Goal: Task Accomplishment & Management: Manage account settings

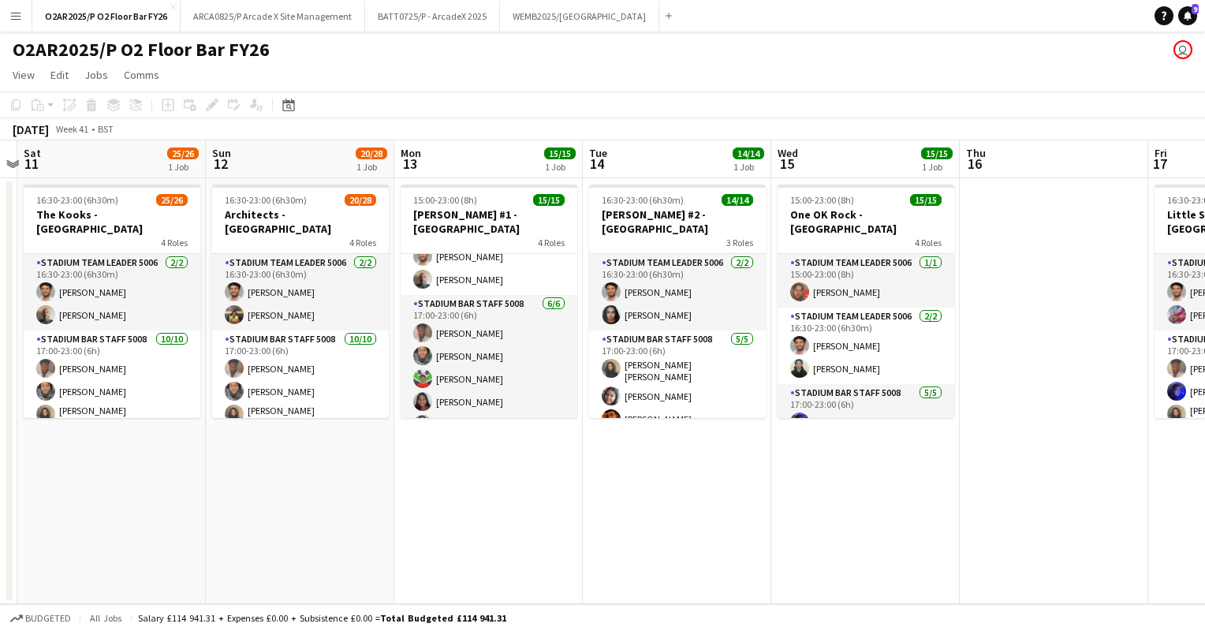
scroll to position [86, 0]
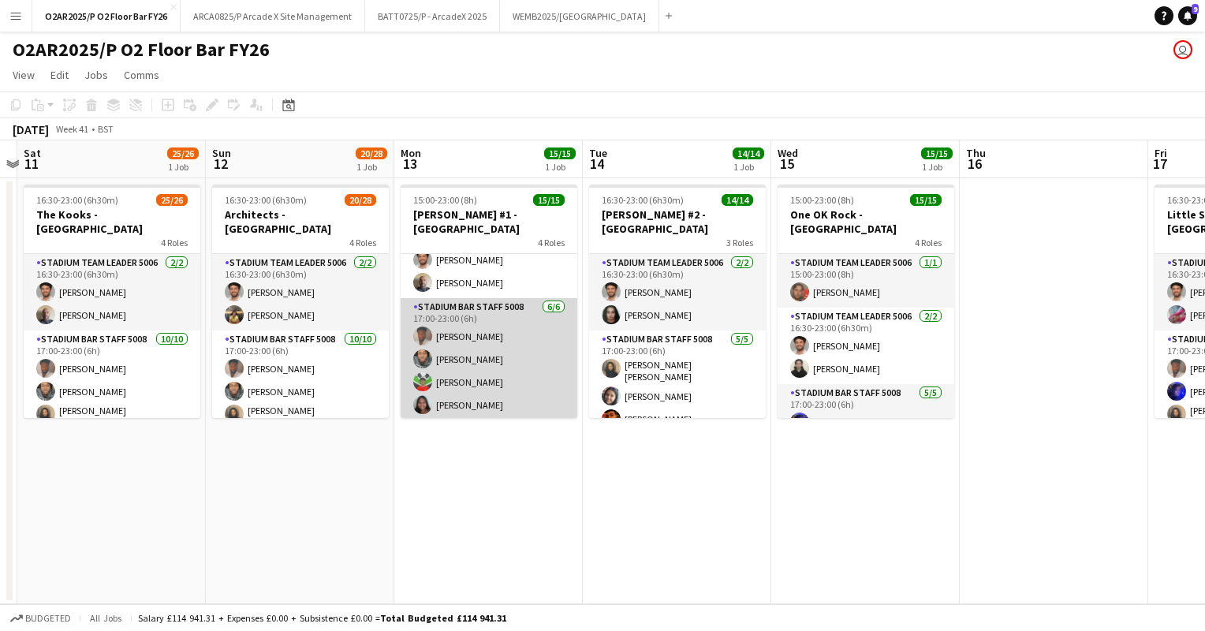
click at [524, 328] on app-card-role "Stadium Bar Staff 5008 [DATE] 17:00-23:00 (6h) [PERSON_NAME] [PERSON_NAME] [PER…" at bounding box center [489, 382] width 177 height 168
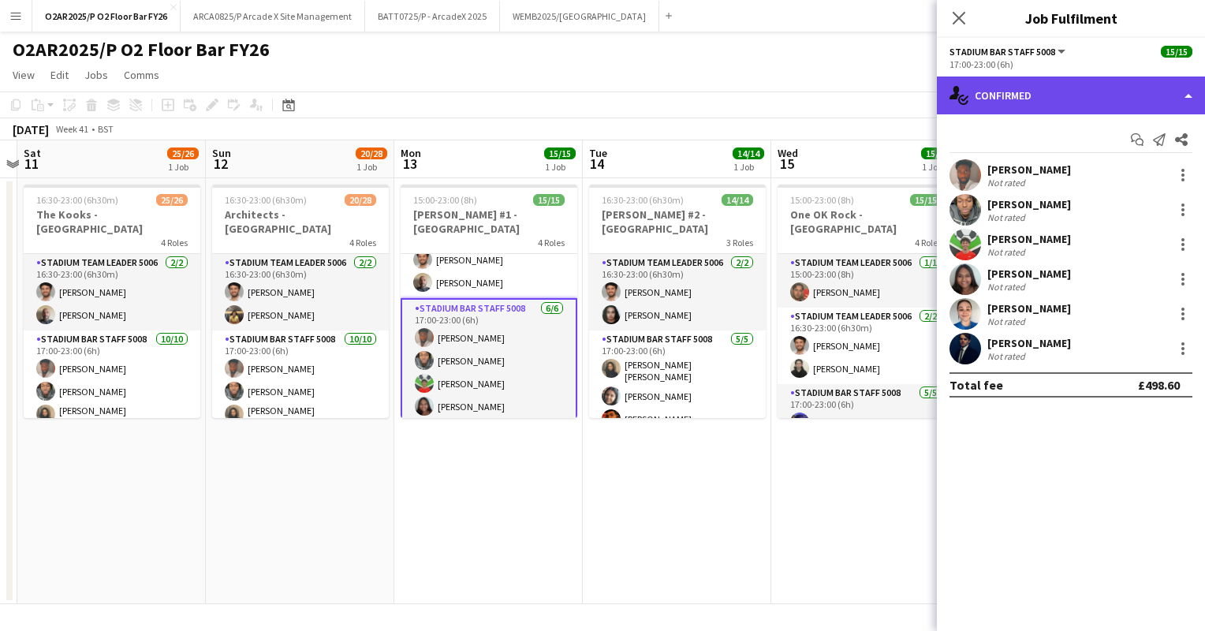
click at [1094, 90] on div "single-neutral-actions-check-2 Confirmed" at bounding box center [1071, 95] width 268 height 38
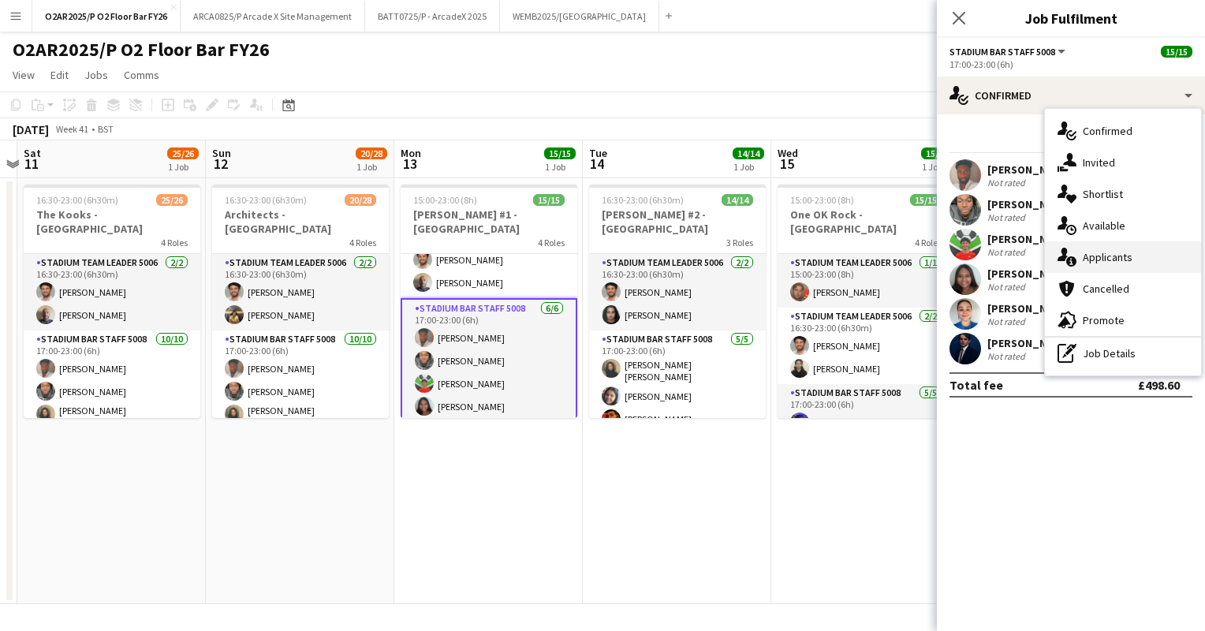
click at [1097, 260] on span "Applicants" at bounding box center [1108, 257] width 50 height 14
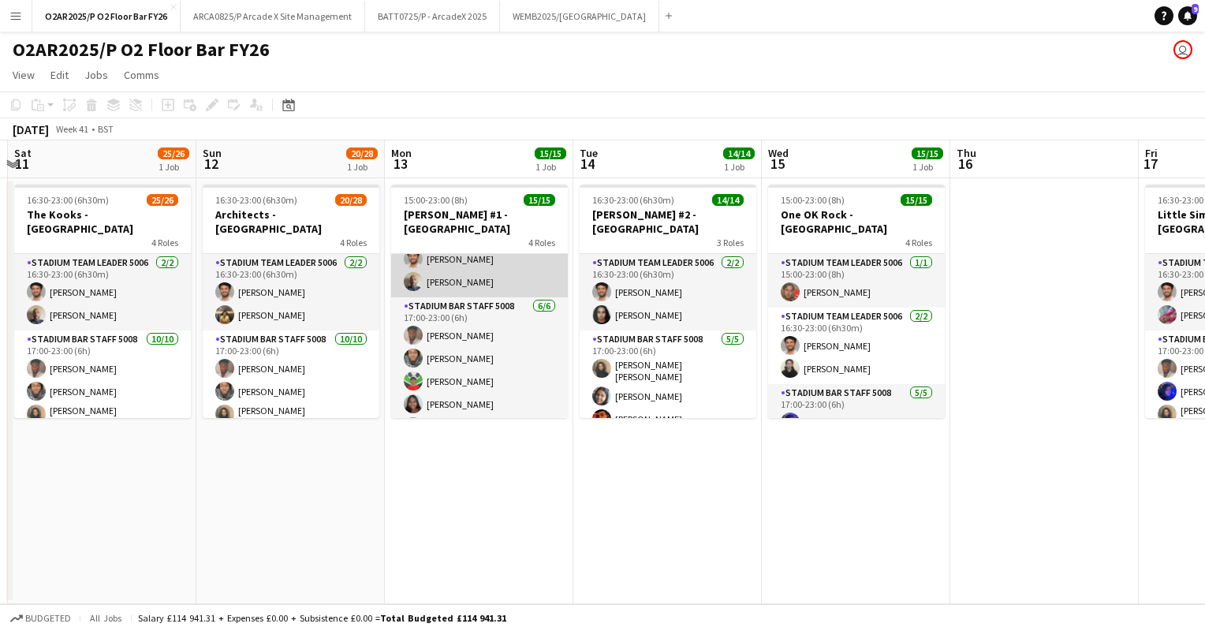
scroll to position [91, 0]
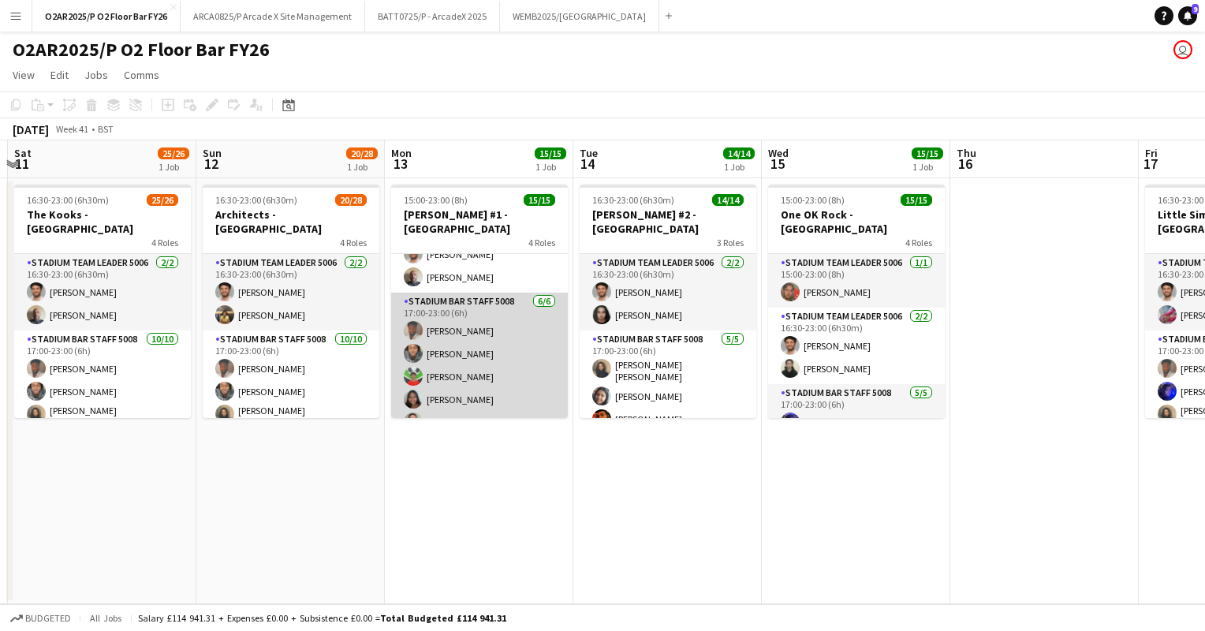
click at [464, 334] on app-card-role "Stadium Bar Staff 5008 [DATE] 17:00-23:00 (6h) [PERSON_NAME] [PERSON_NAME] [PER…" at bounding box center [479, 377] width 177 height 168
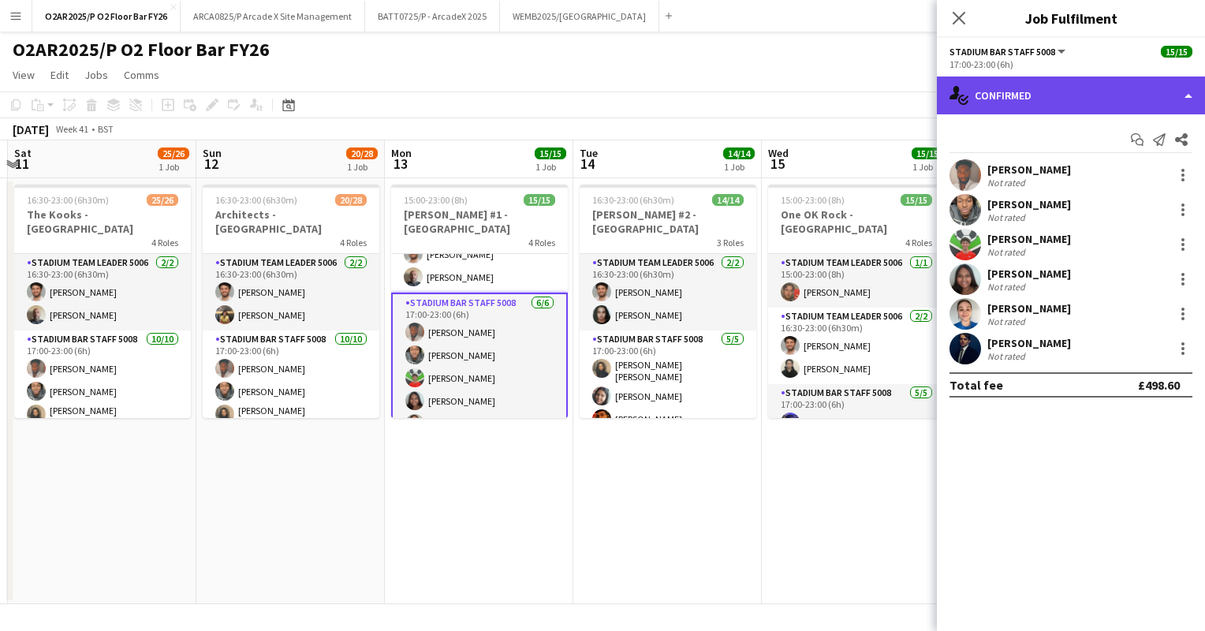
click at [1065, 94] on div "single-neutral-actions-check-2 Confirmed" at bounding box center [1071, 95] width 268 height 38
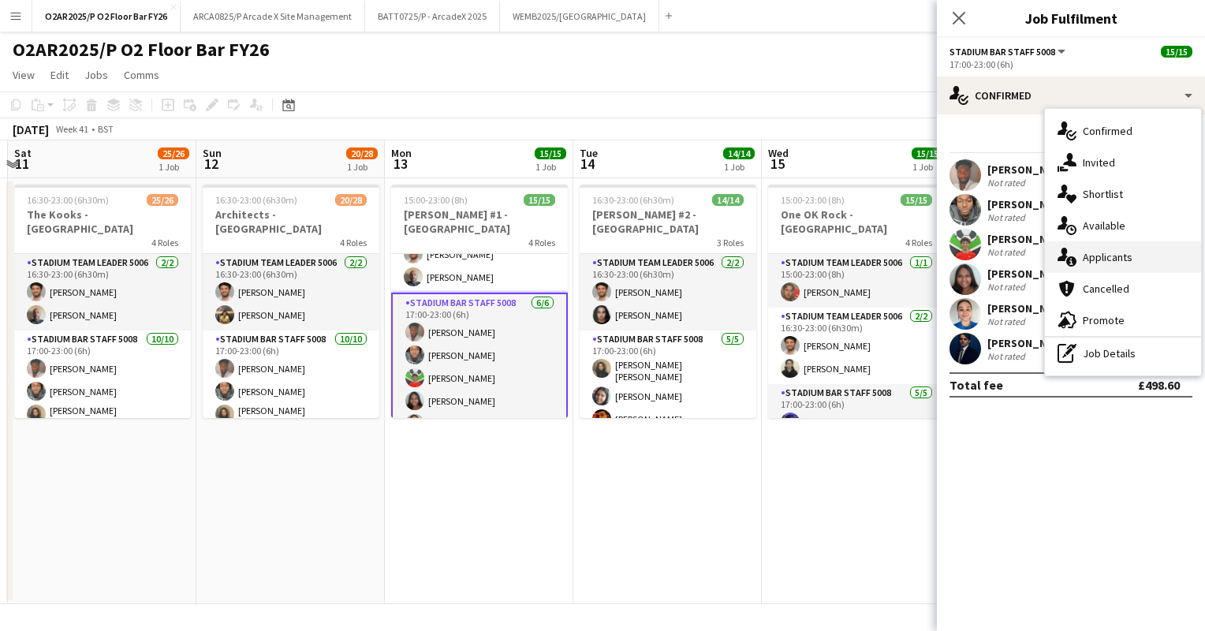
click at [1086, 258] on span "Applicants" at bounding box center [1108, 257] width 50 height 14
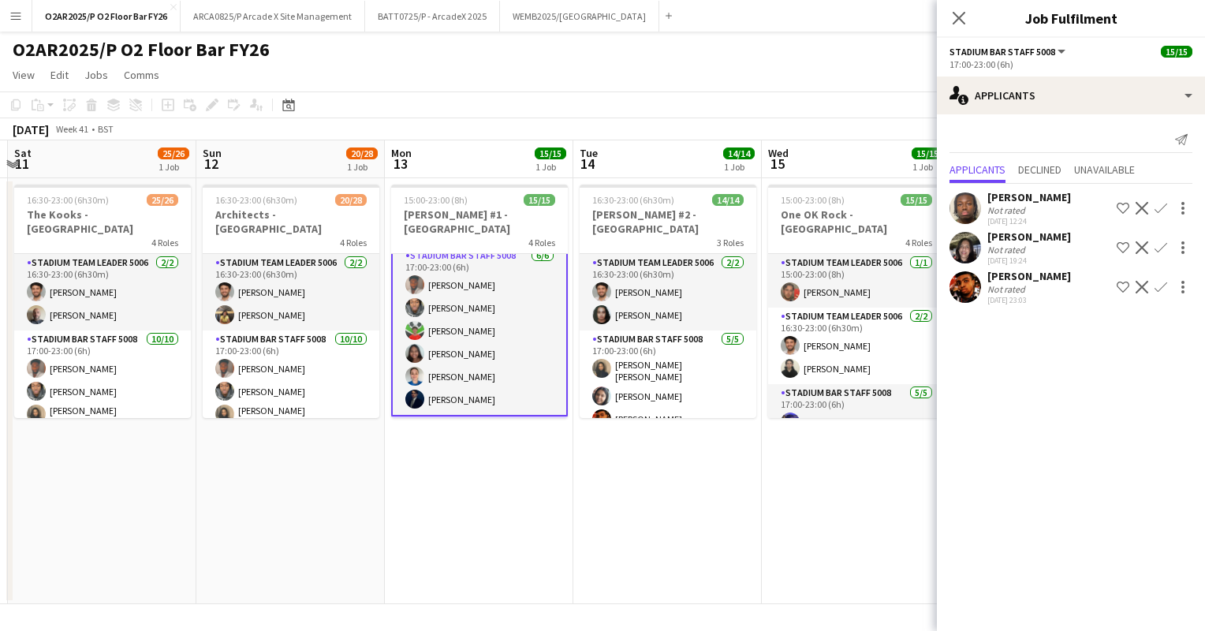
scroll to position [79, 0]
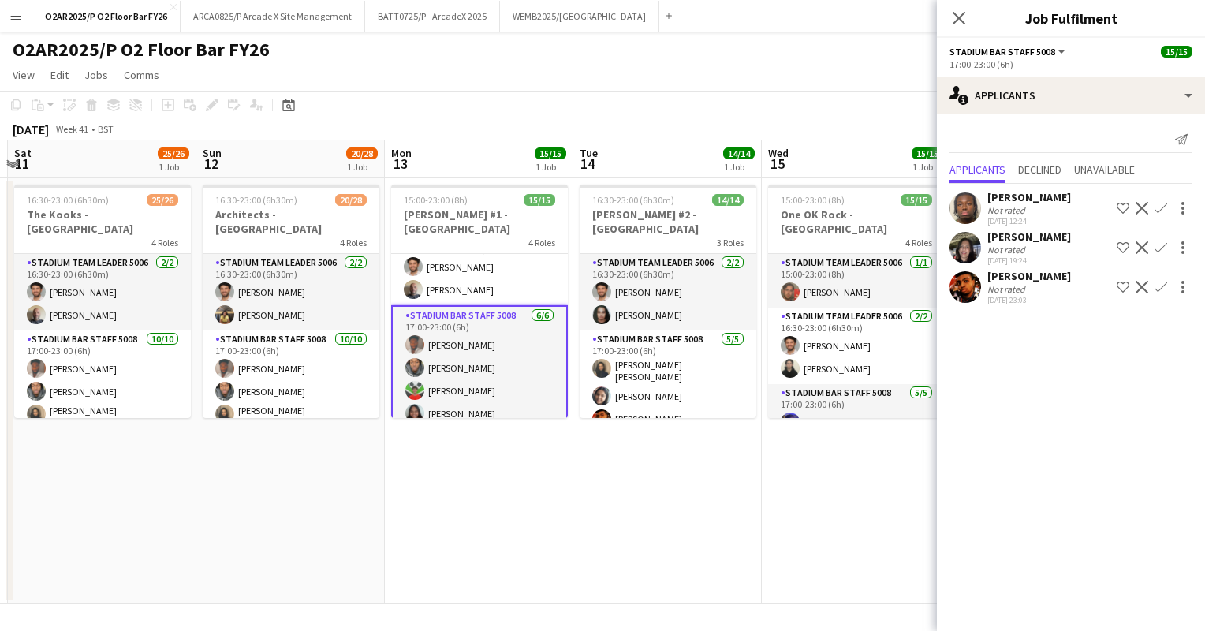
click at [703, 101] on app-toolbar "Copy Paste Paste Ctrl+V Paste with crew Ctrl+Shift+V Paste linked Job Delete Gr…" at bounding box center [602, 104] width 1205 height 27
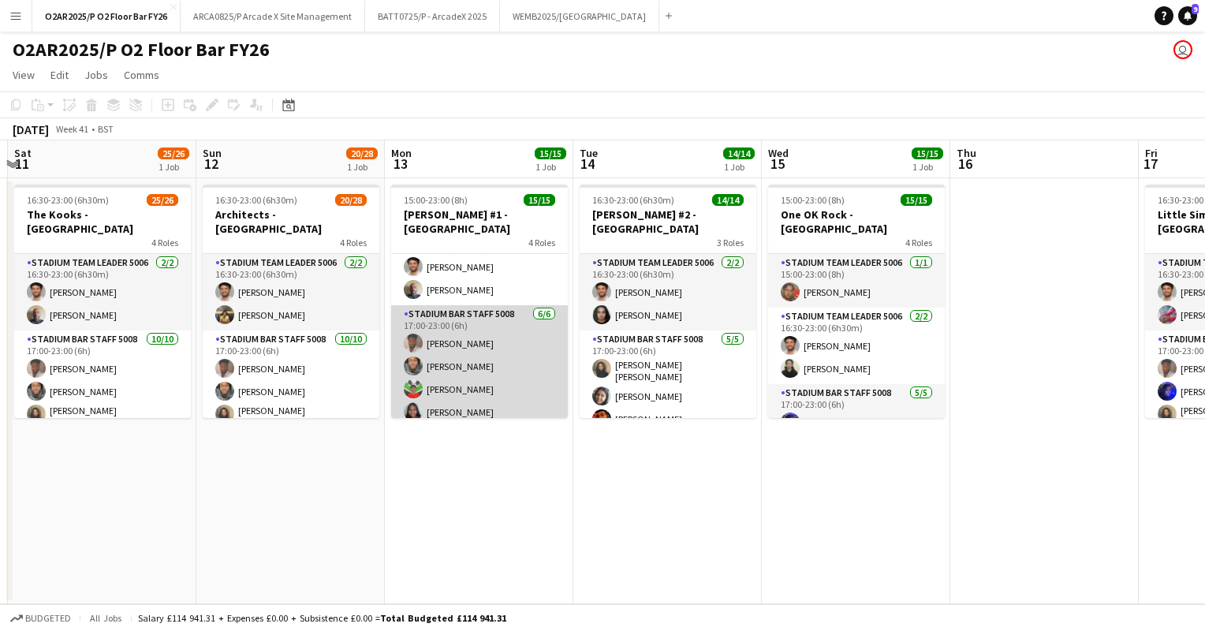
click at [485, 322] on app-card-role "Stadium Bar Staff 5008 [DATE] 17:00-23:00 (6h) [PERSON_NAME] [PERSON_NAME] [PER…" at bounding box center [479, 389] width 177 height 168
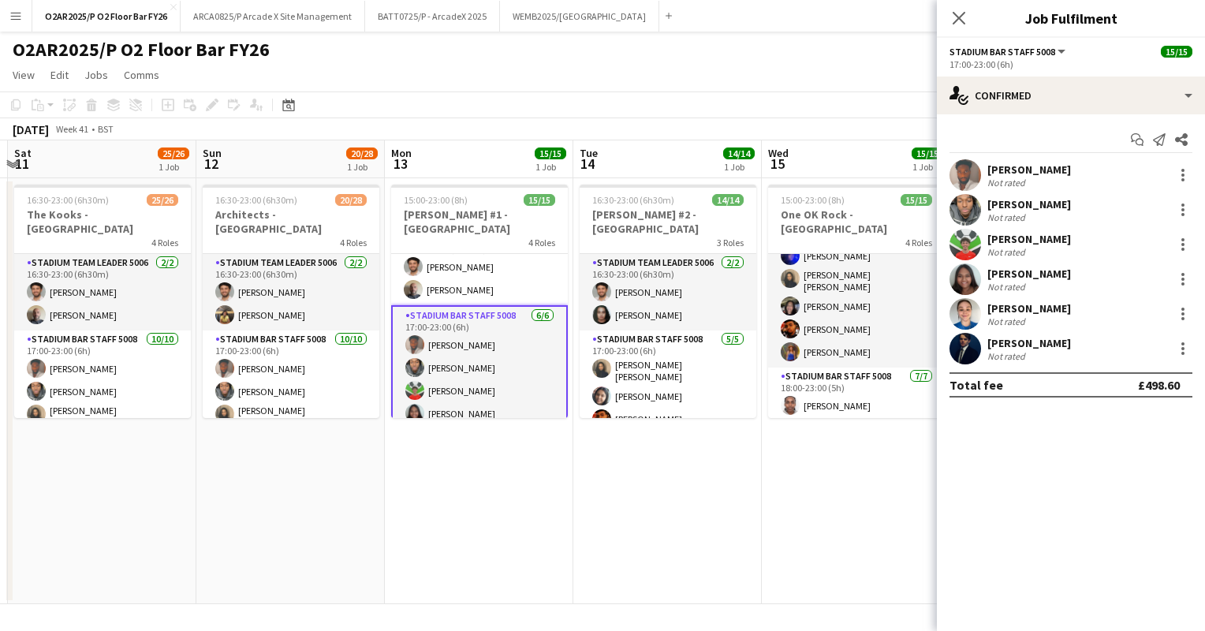
scroll to position [167, 0]
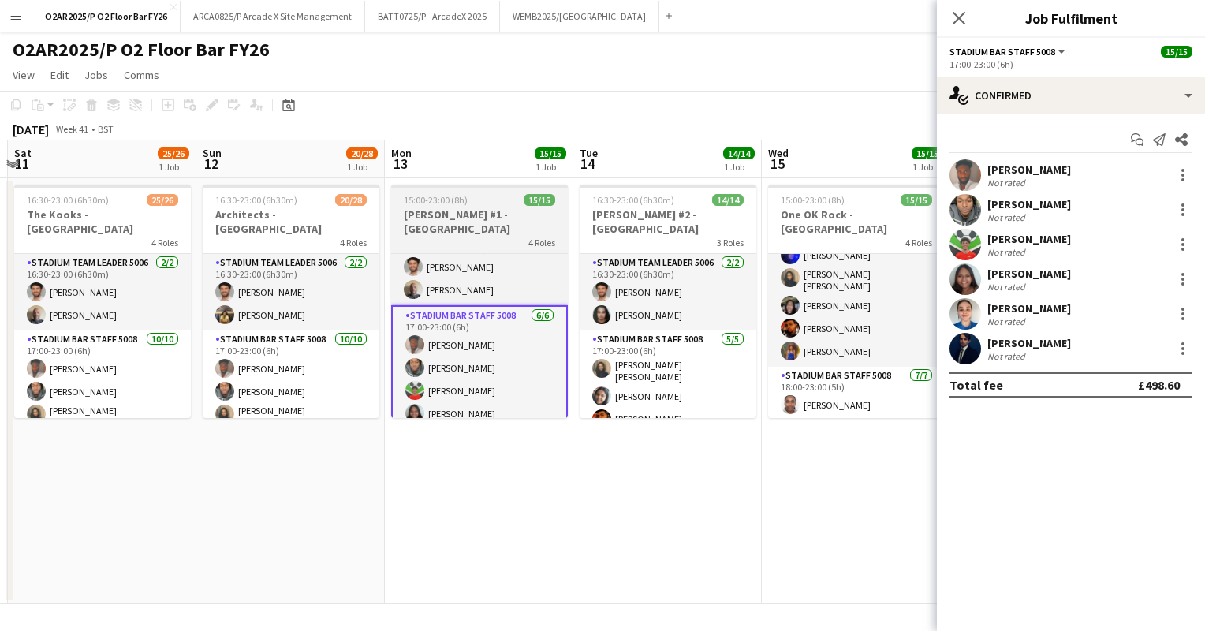
click at [460, 208] on h3 "[PERSON_NAME] #1 - [GEOGRAPHIC_DATA]" at bounding box center [479, 221] width 177 height 28
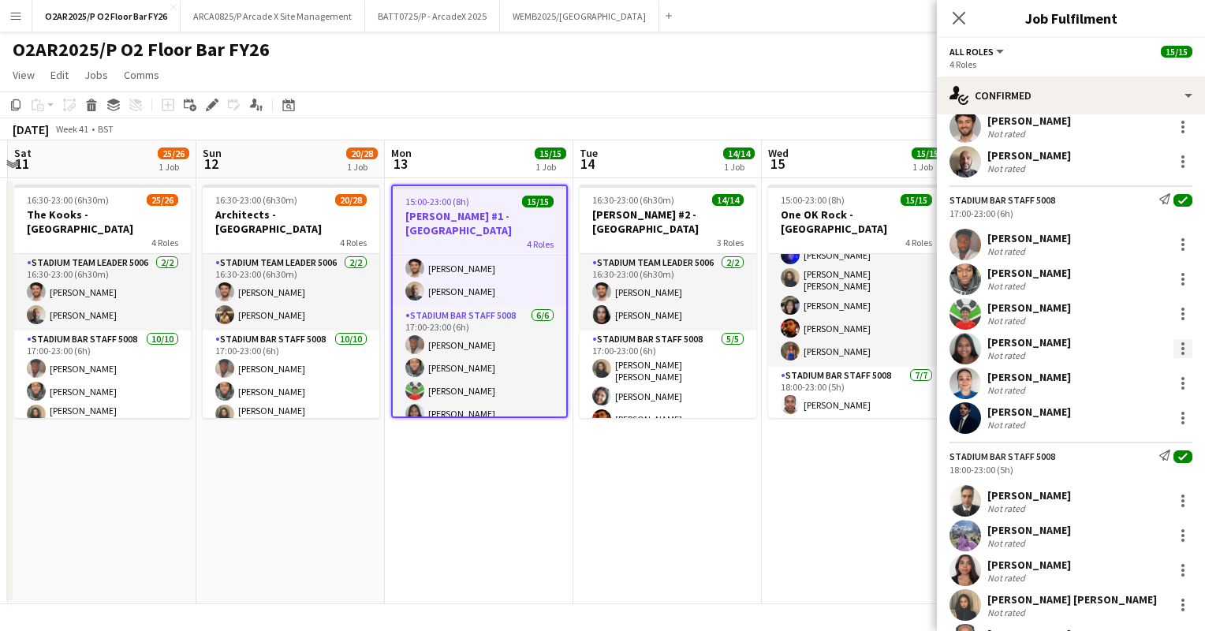
click at [1181, 348] on div at bounding box center [1182, 348] width 3 height 3
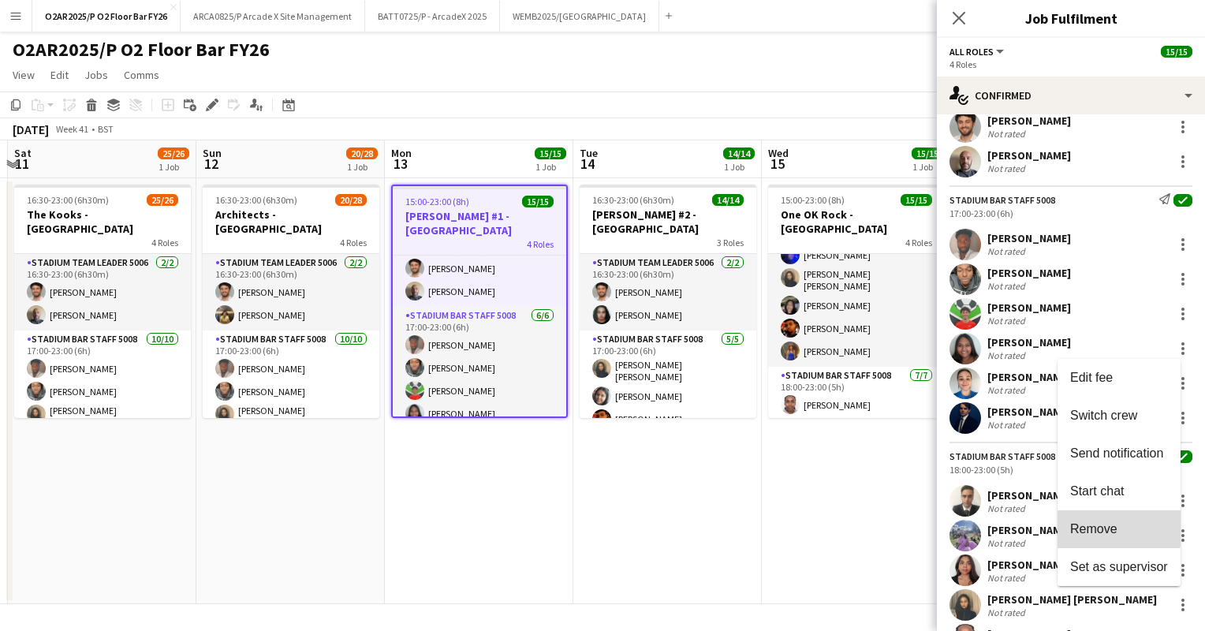
click at [1094, 525] on span "Remove" at bounding box center [1093, 528] width 47 height 13
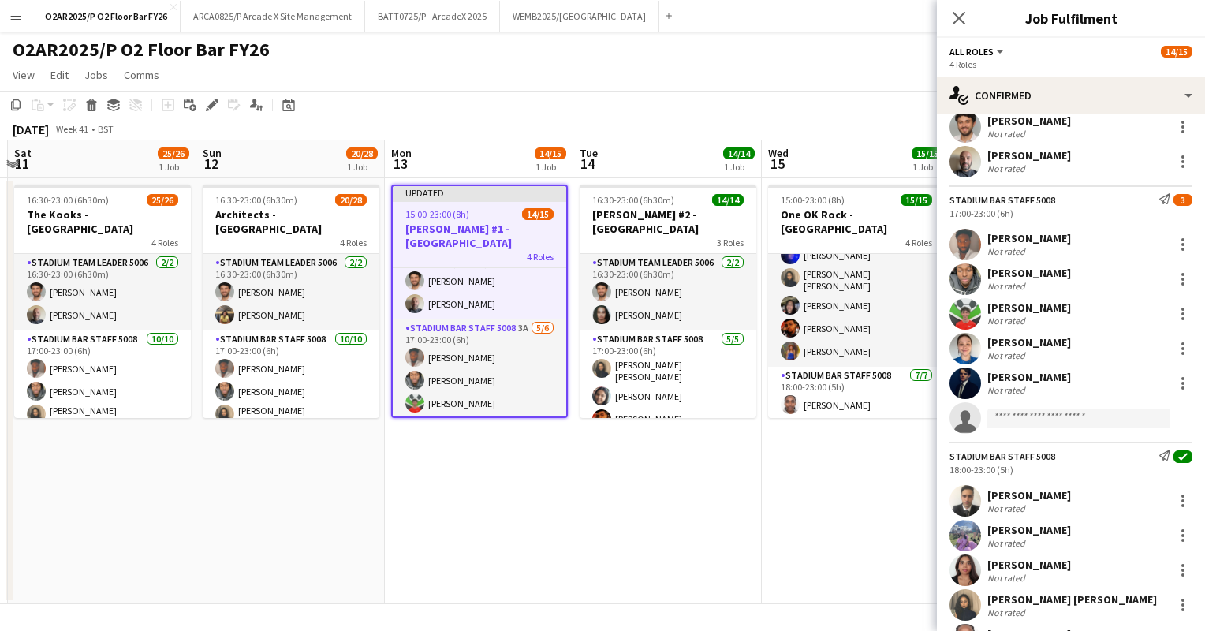
click at [520, 121] on div "October 2025 Week 41 • BST Publish 1 job Revert 1 job" at bounding box center [602, 129] width 1205 height 22
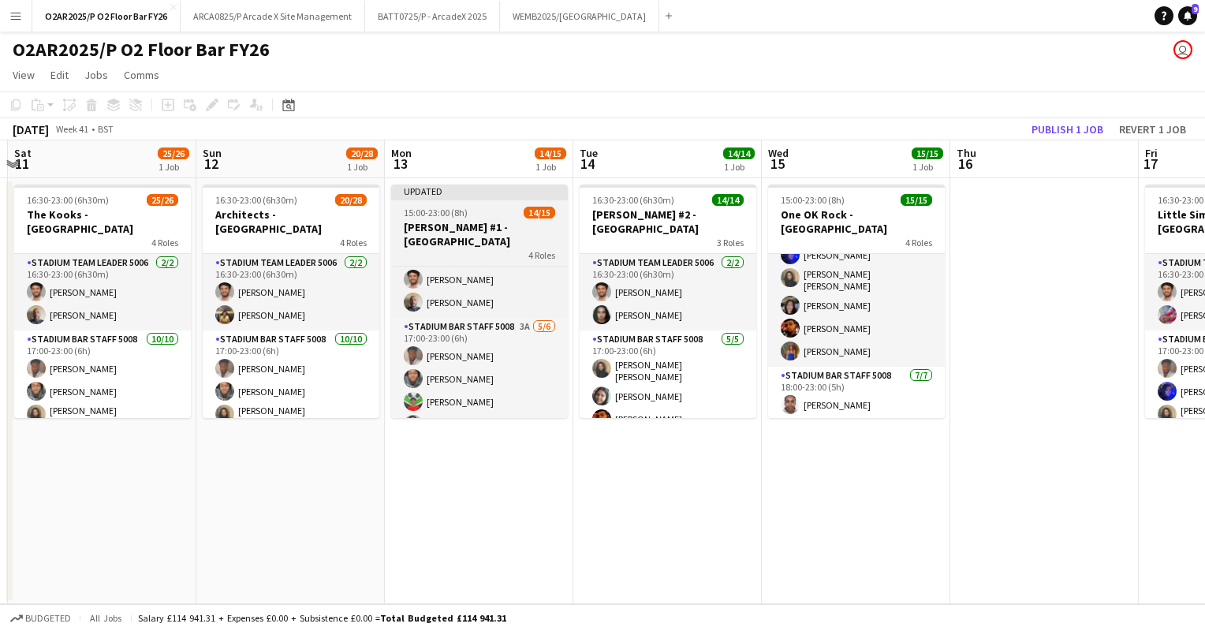
click at [465, 203] on app-job-card "Updated 15:00-23:00 (8h) 14/15 Katy Perry #1 - O2 Arena 4 Roles Stadium Team Le…" at bounding box center [479, 300] width 177 height 233
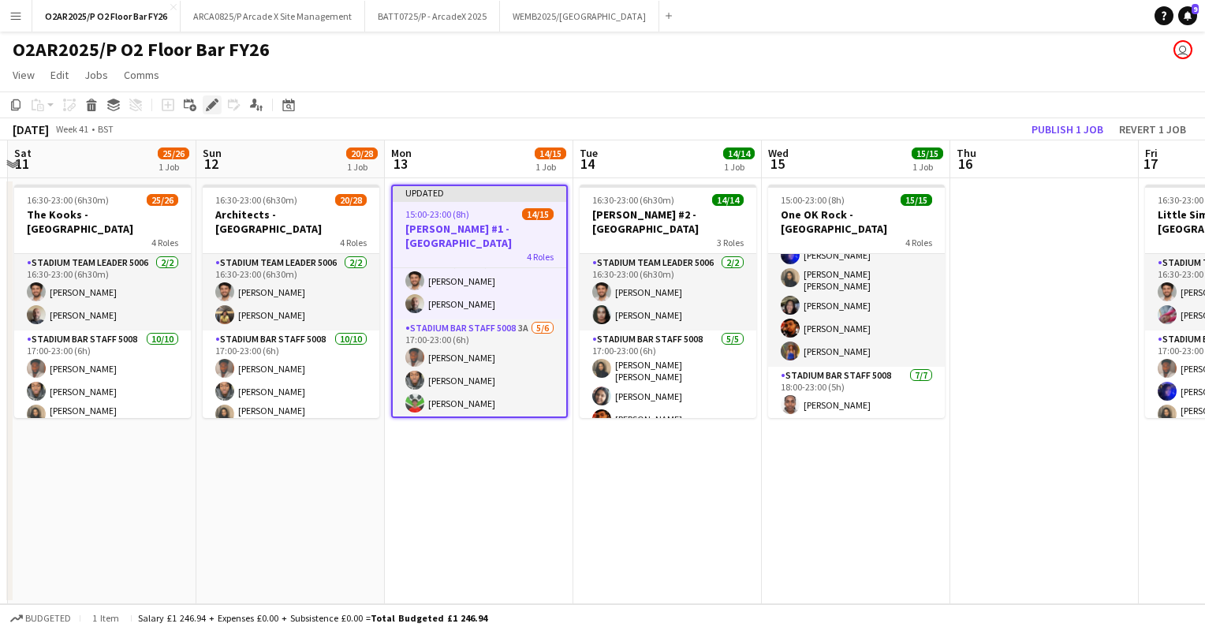
click at [216, 107] on icon "Edit" at bounding box center [212, 105] width 13 height 13
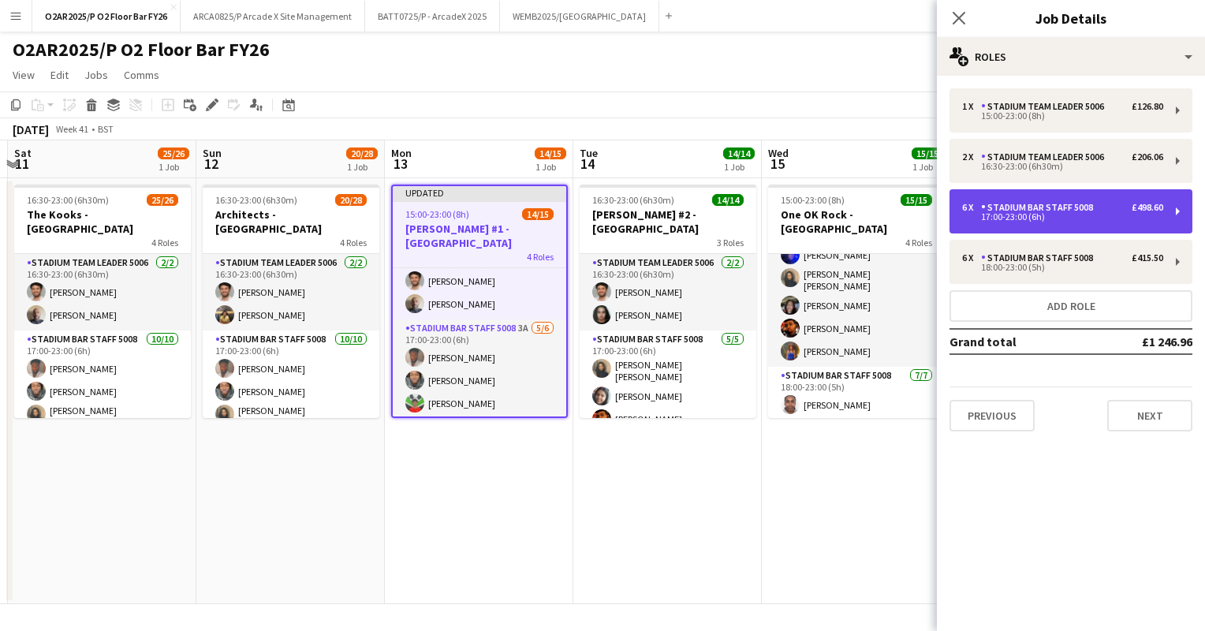
click at [1090, 216] on div "17:00-23:00 (6h)" at bounding box center [1062, 217] width 201 height 8
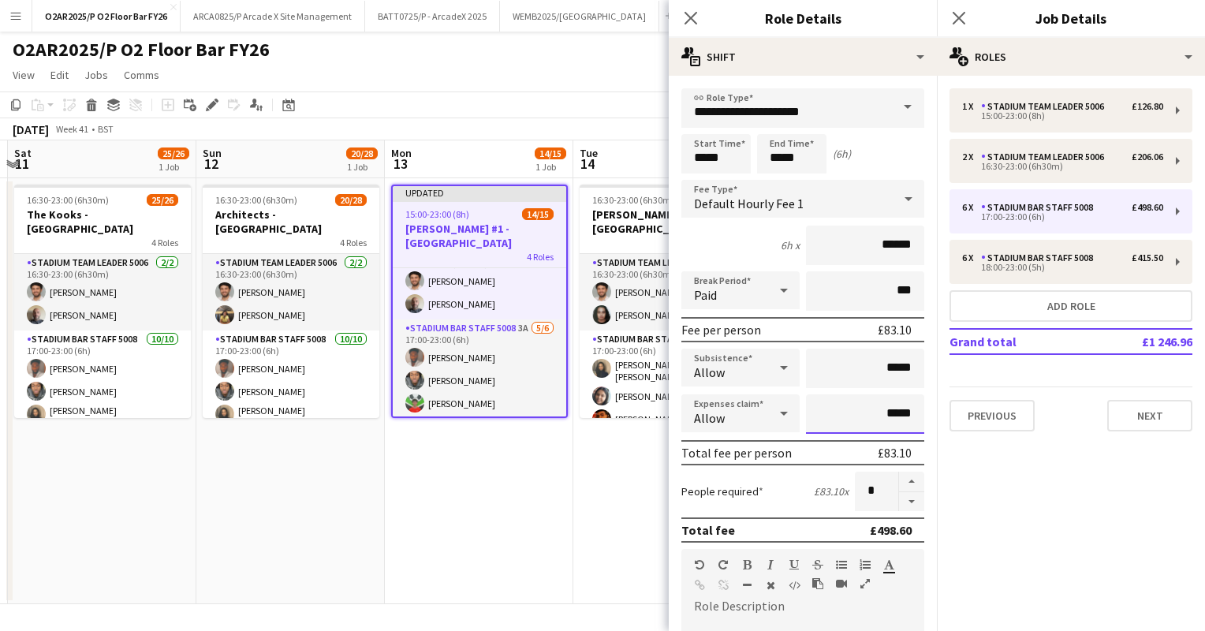
click at [806, 394] on input "*****" at bounding box center [865, 413] width 118 height 39
click at [899, 501] on button "button" at bounding box center [911, 502] width 25 height 20
type input "*"
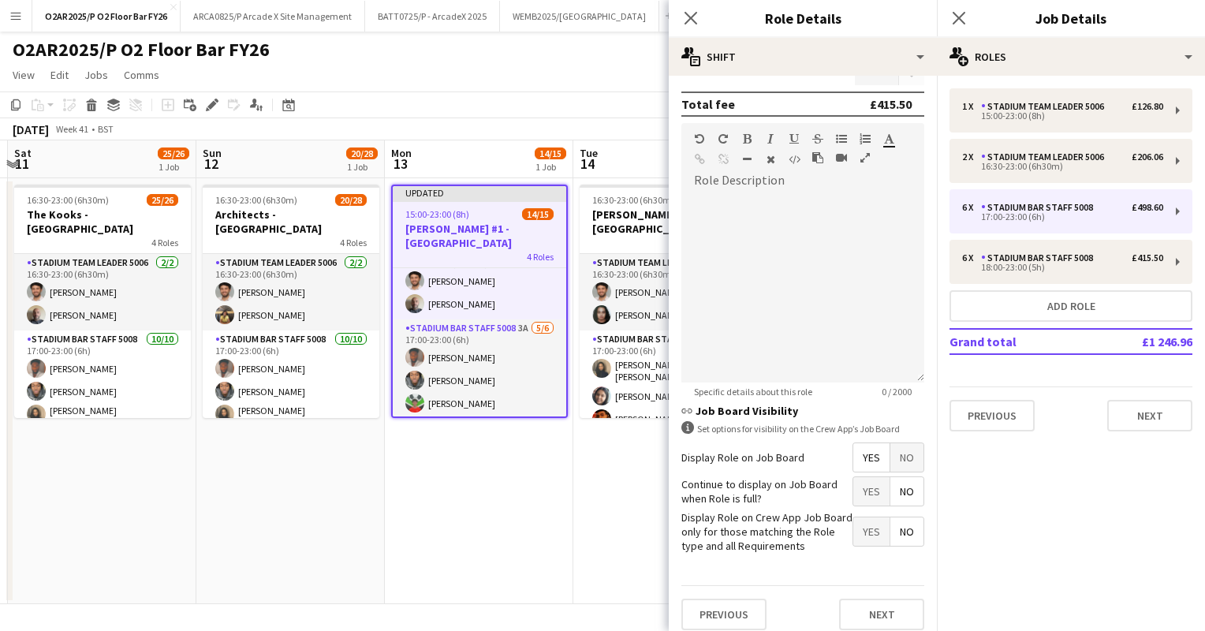
scroll to position [433, 0]
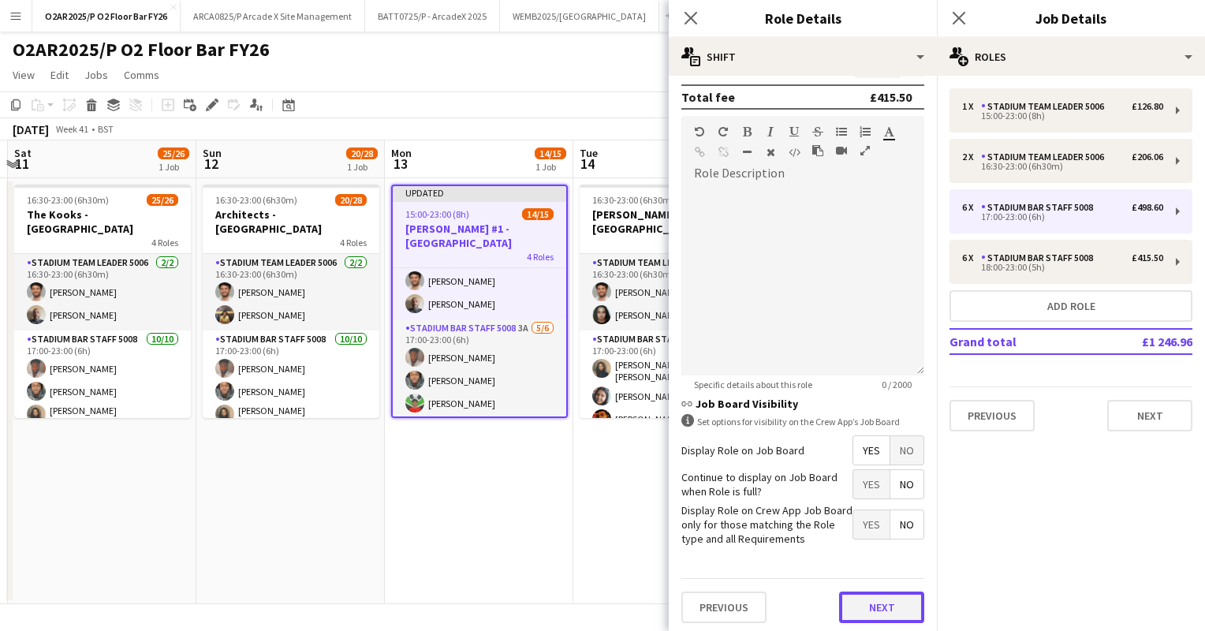
click at [855, 613] on button "Next" at bounding box center [881, 607] width 85 height 32
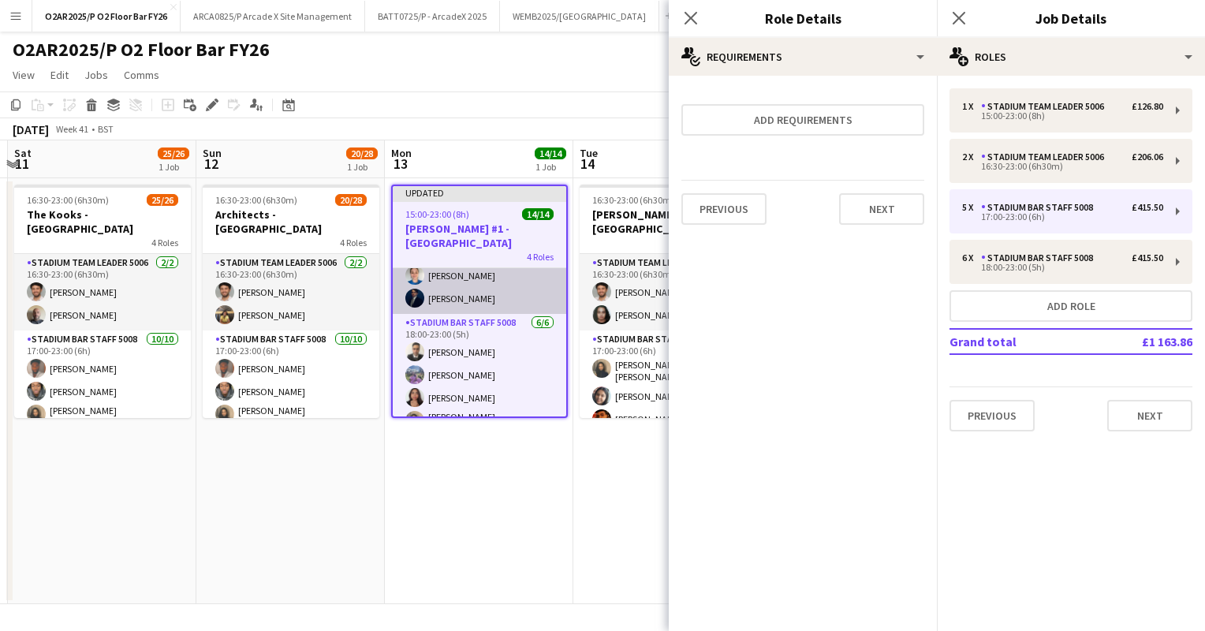
scroll to position [232, 0]
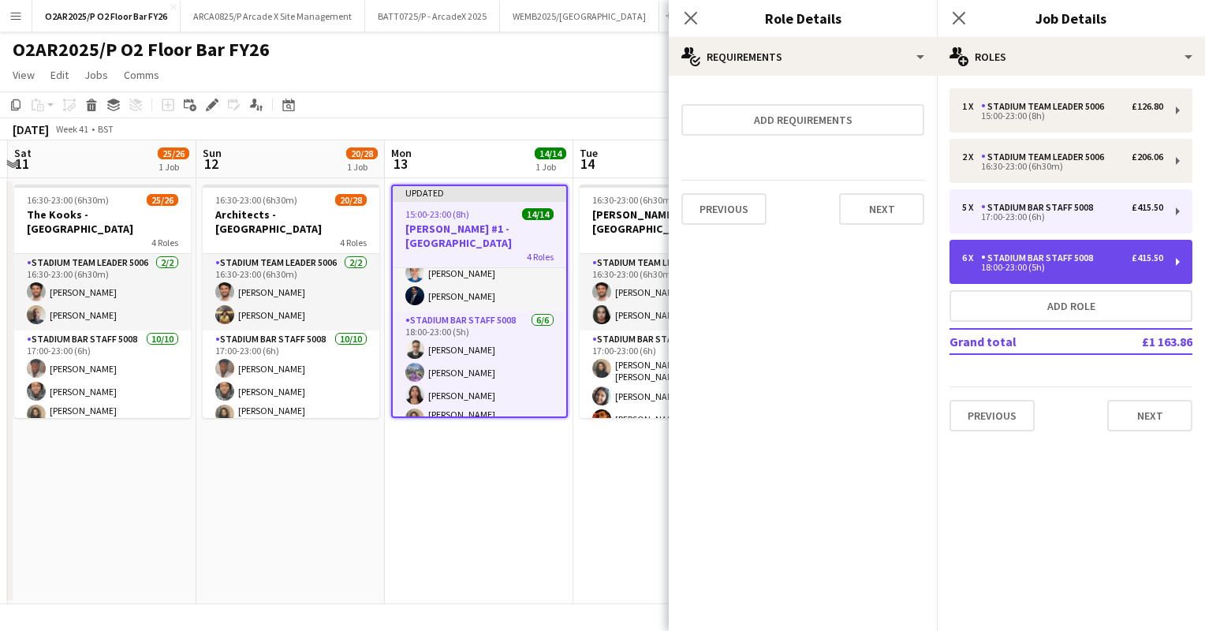
click at [1038, 259] on div "Stadium Bar Staff 5008" at bounding box center [1040, 257] width 118 height 11
type input "*****"
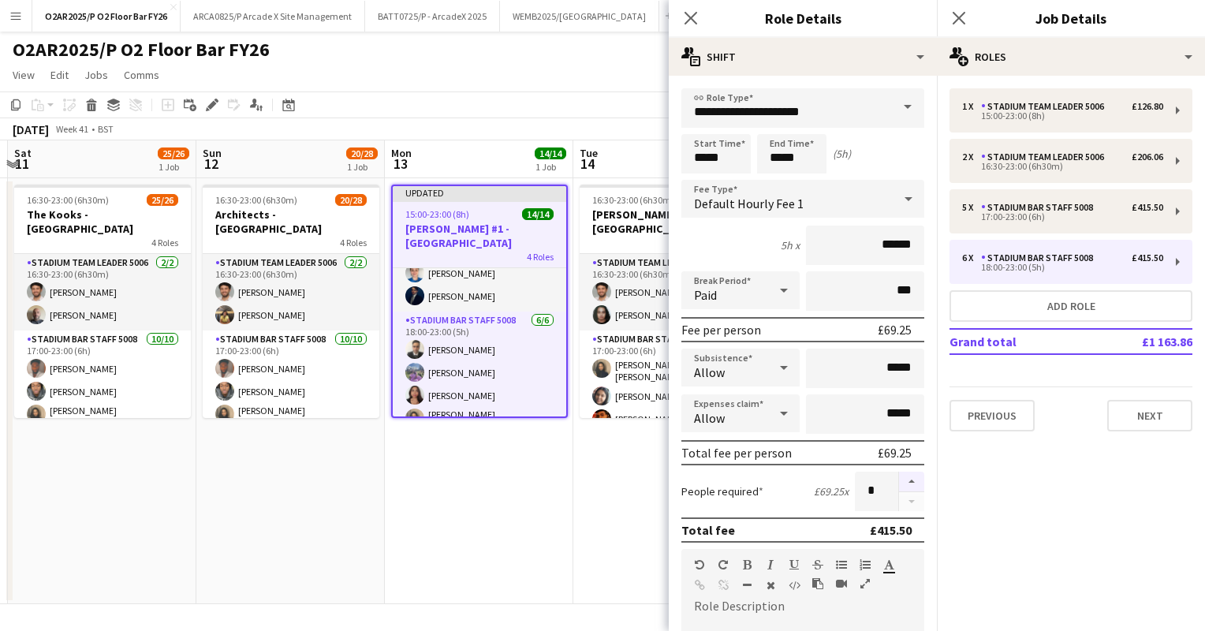
click at [899, 482] on button "button" at bounding box center [911, 481] width 25 height 20
type input "*"
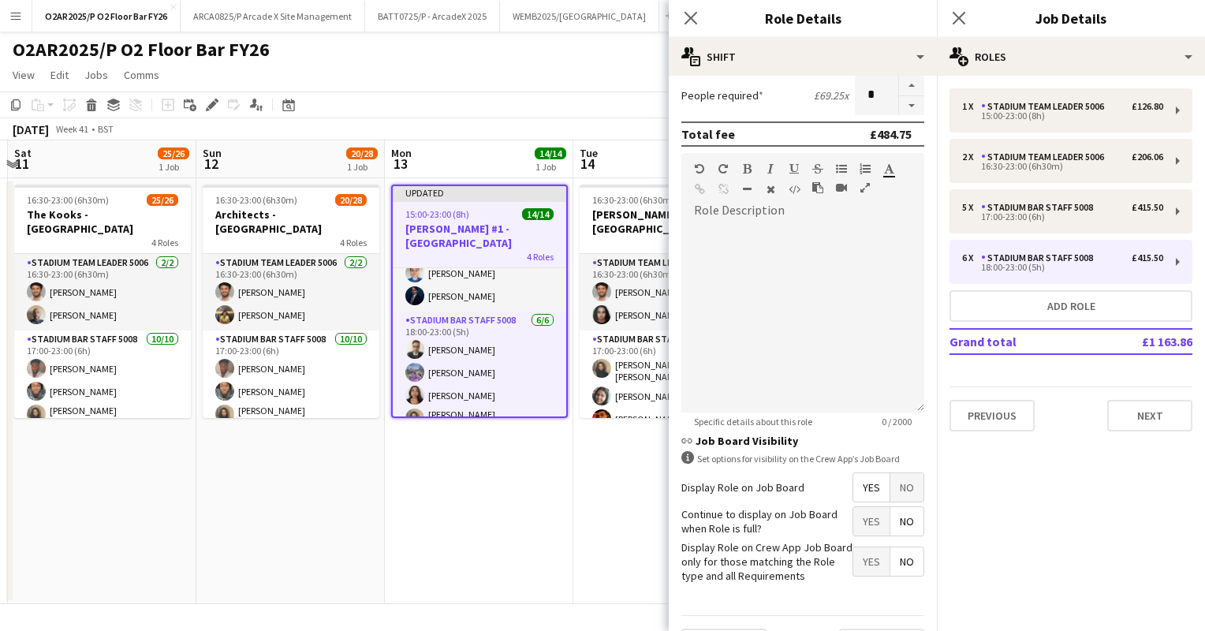
scroll to position [433, 0]
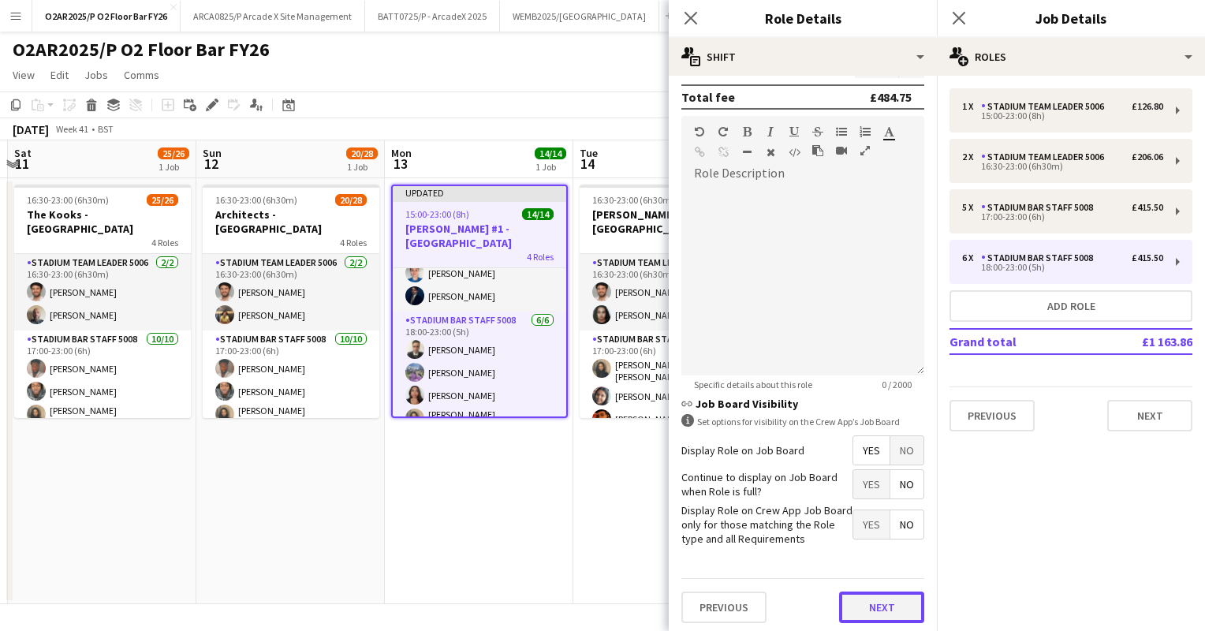
click at [857, 598] on button "Next" at bounding box center [881, 607] width 85 height 32
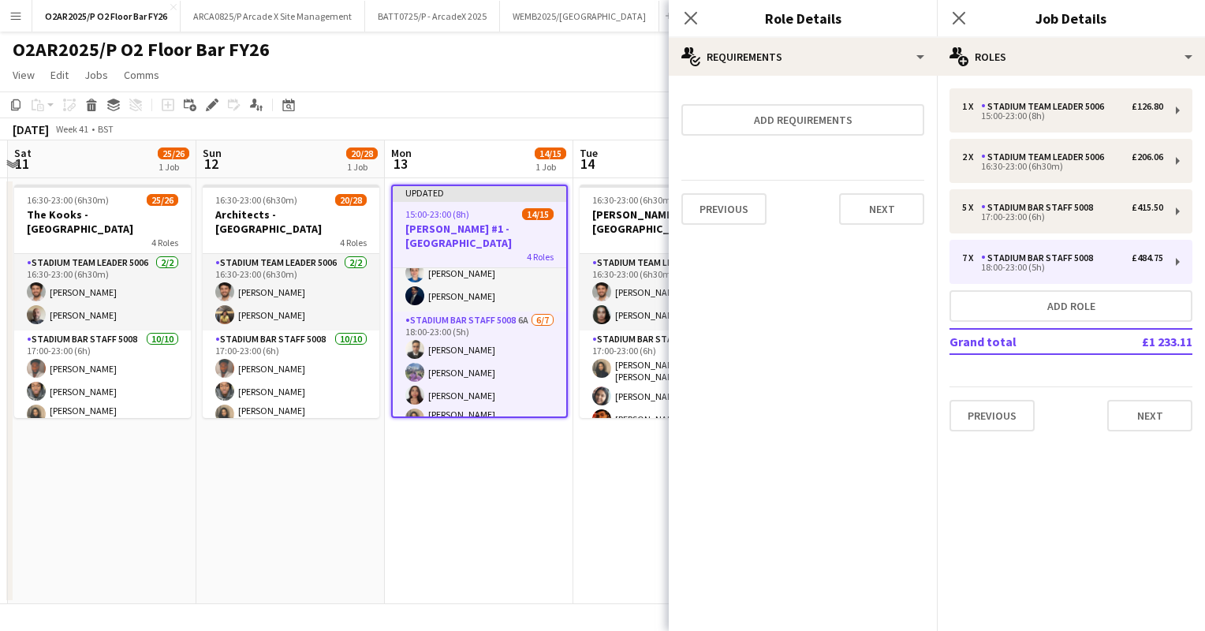
scroll to position [0, 0]
drag, startPoint x: 551, startPoint y: 137, endPoint x: 486, endPoint y: 455, distance: 324.2
click at [486, 455] on app-date-cell "Updated 15:00-23:00 (8h) 14/15 Katy Perry #1 - O2 Arena 4 Roles Stadium Team Le…" at bounding box center [479, 391] width 188 height 426
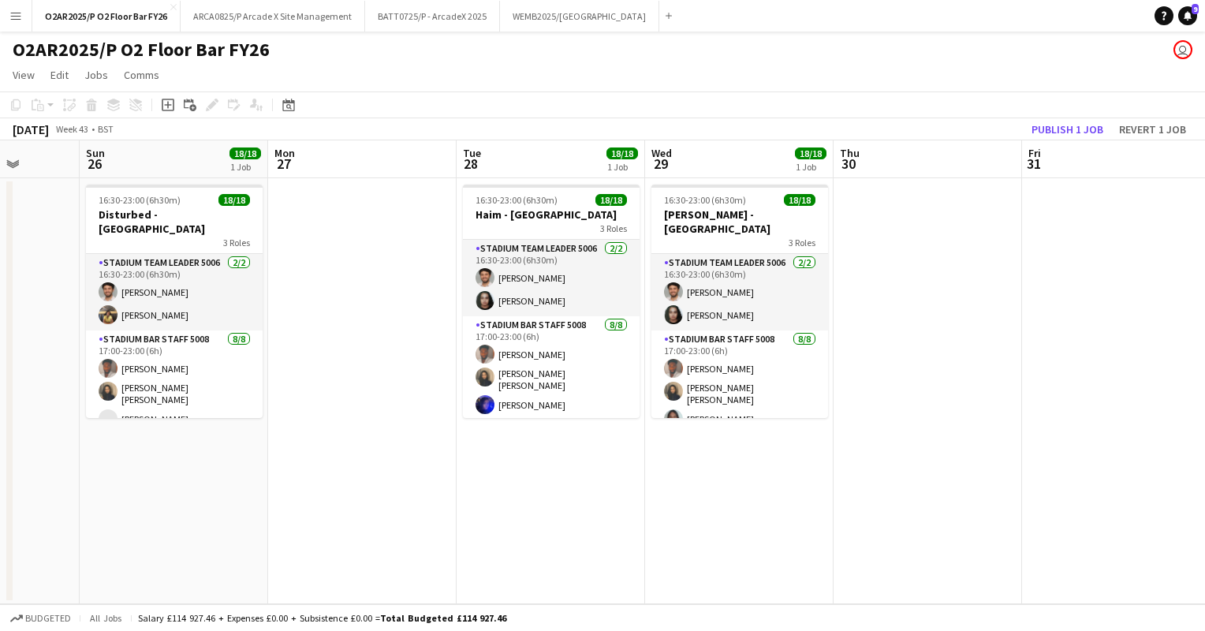
scroll to position [0, 675]
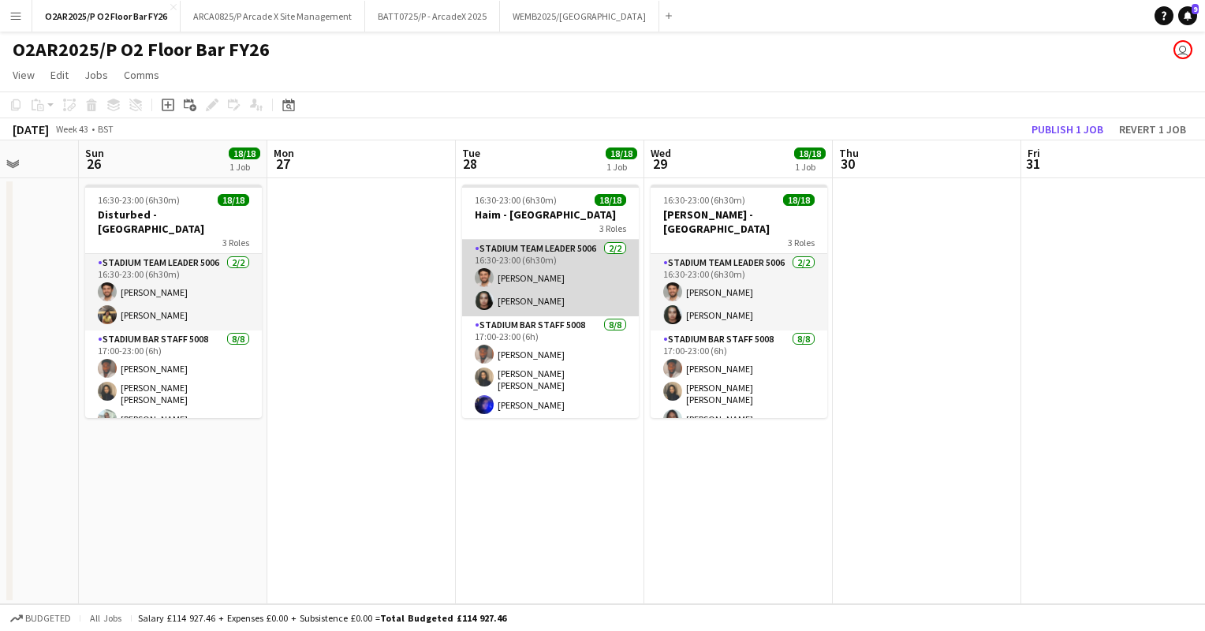
click at [550, 263] on app-card-role "Stadium Team Leader 5006 2/2 16:30-23:00 (6h30m) Dario Coughlan Silvia Ali" at bounding box center [550, 278] width 177 height 76
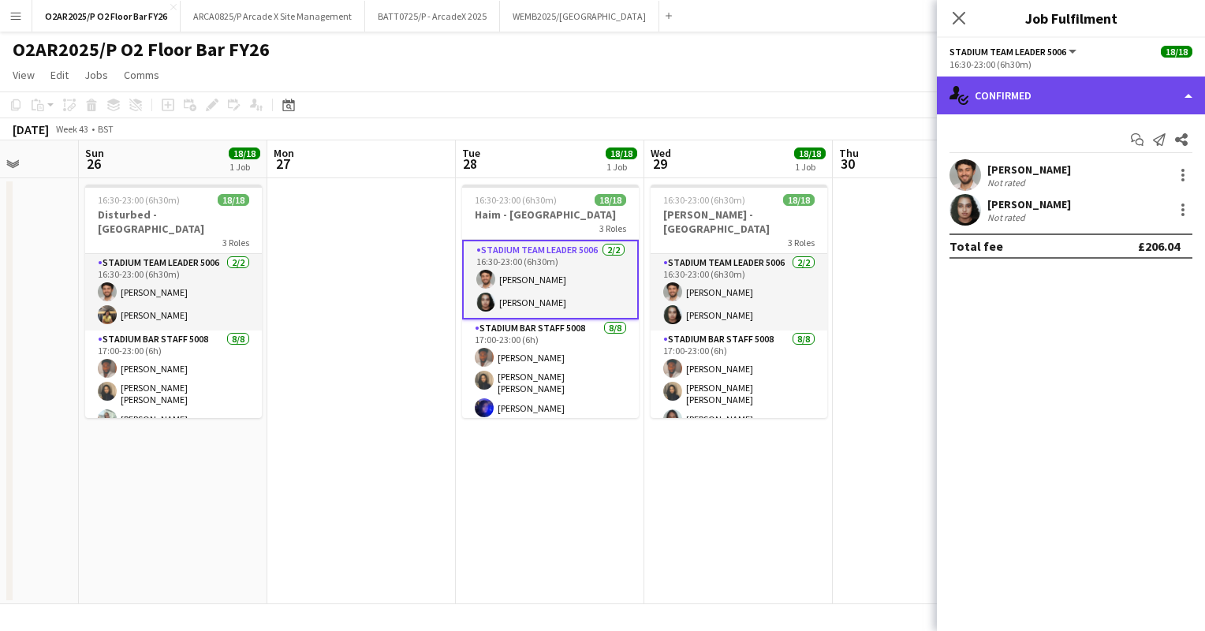
click at [1113, 85] on div "single-neutral-actions-check-2 Confirmed" at bounding box center [1071, 95] width 268 height 38
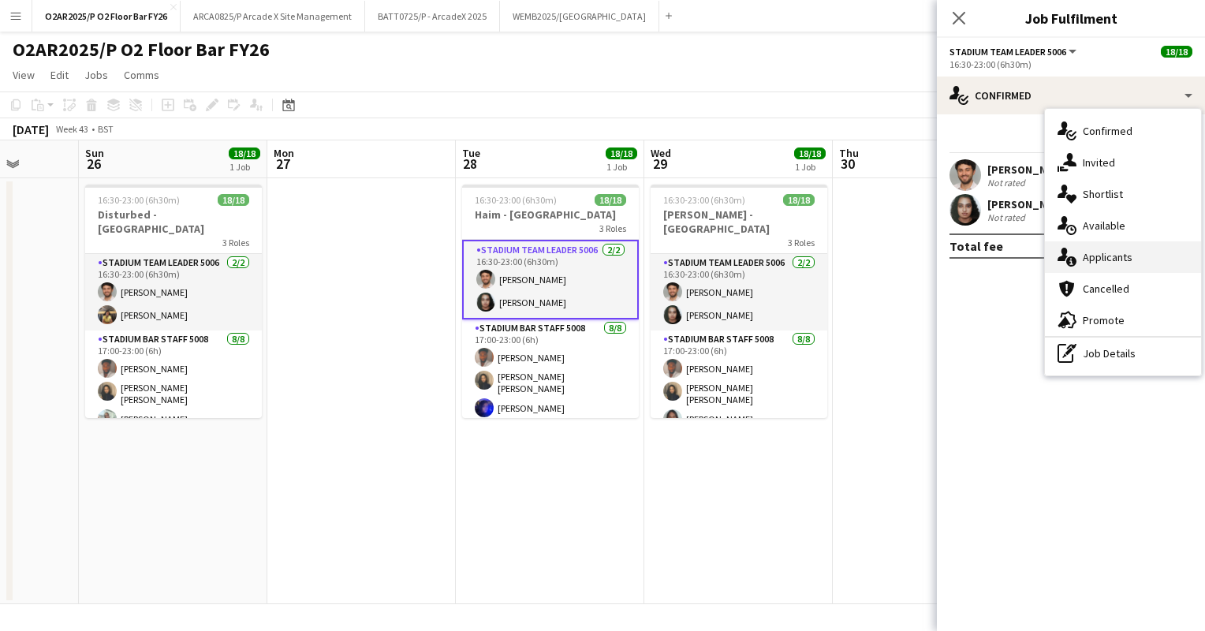
click at [1120, 260] on span "Applicants" at bounding box center [1108, 257] width 50 height 14
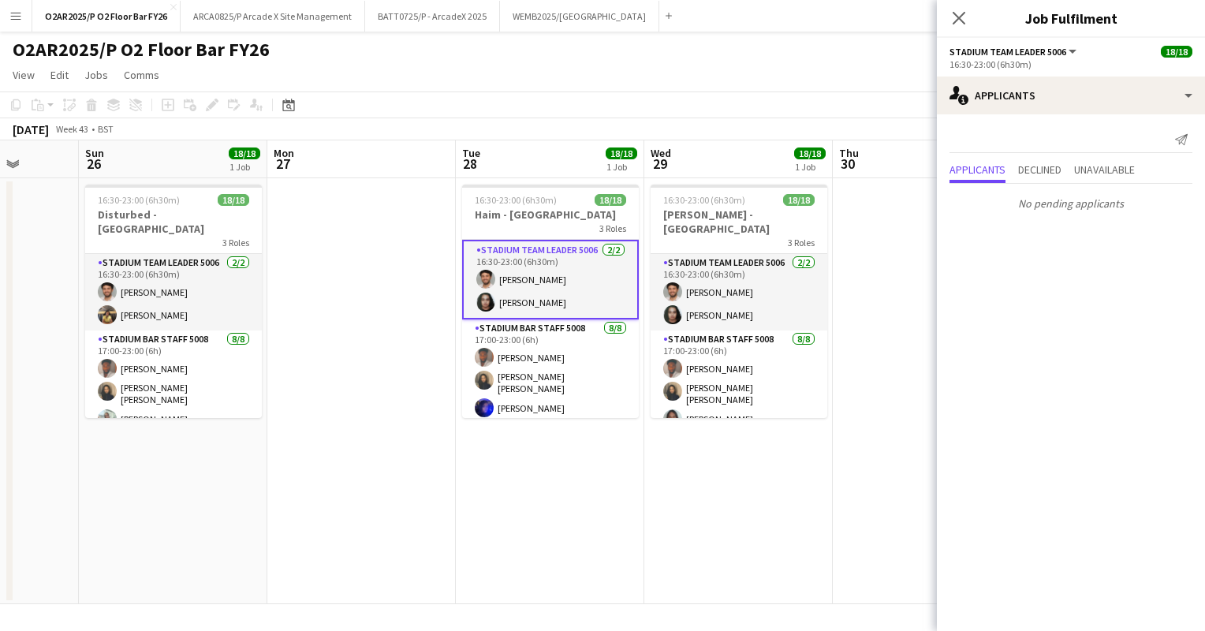
scroll to position [0, 358]
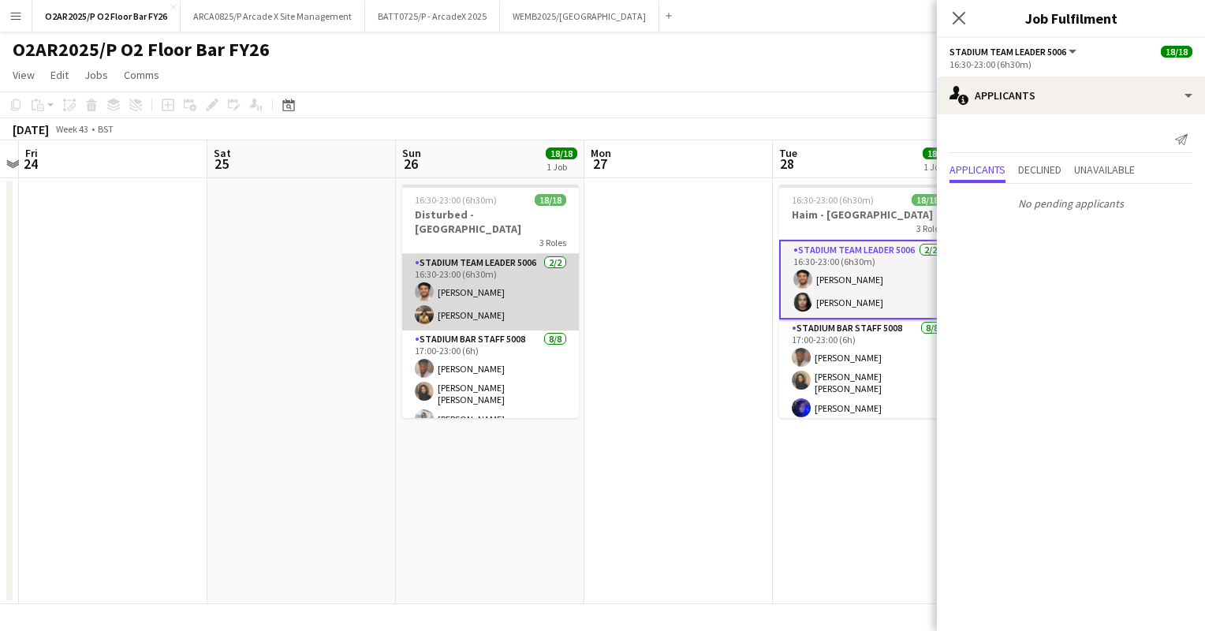
click at [471, 270] on app-card-role "Stadium Team Leader 5006 2/2 16:30-23:00 (6h30m) Dario Coughlan Keira Finnigan" at bounding box center [490, 292] width 177 height 76
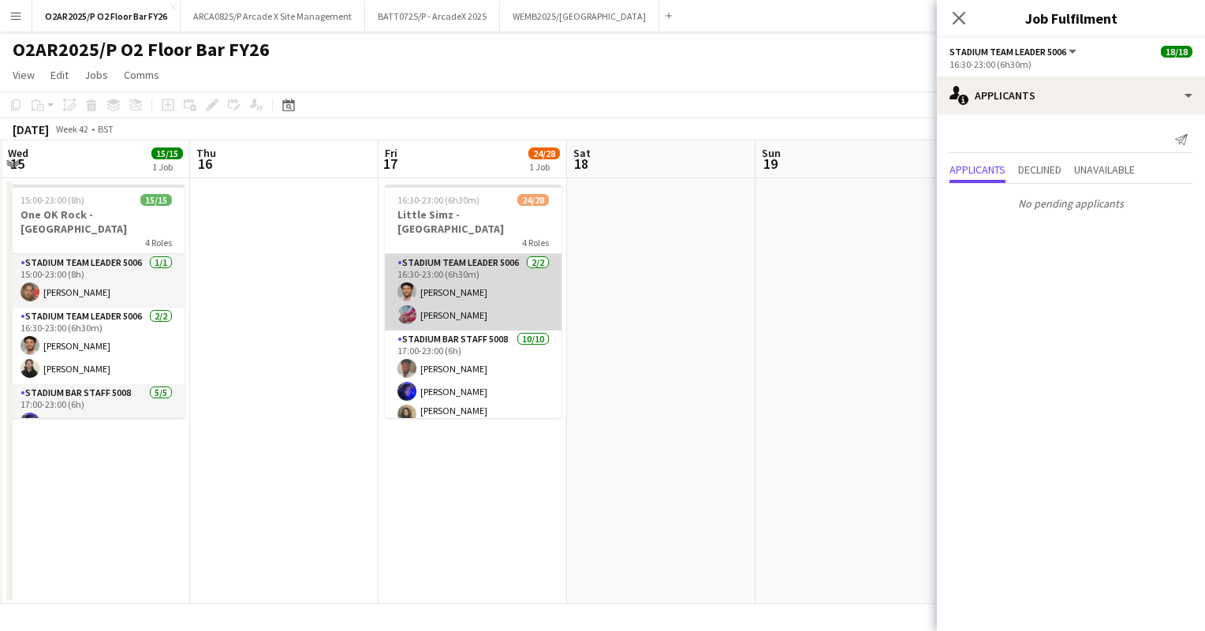
scroll to position [0, 375]
click at [453, 277] on app-card-role "Stadium Team Leader 5006 2/2 16:30-23:00 (6h30m) Dario Coughlan Kerry Mattey" at bounding box center [473, 292] width 177 height 76
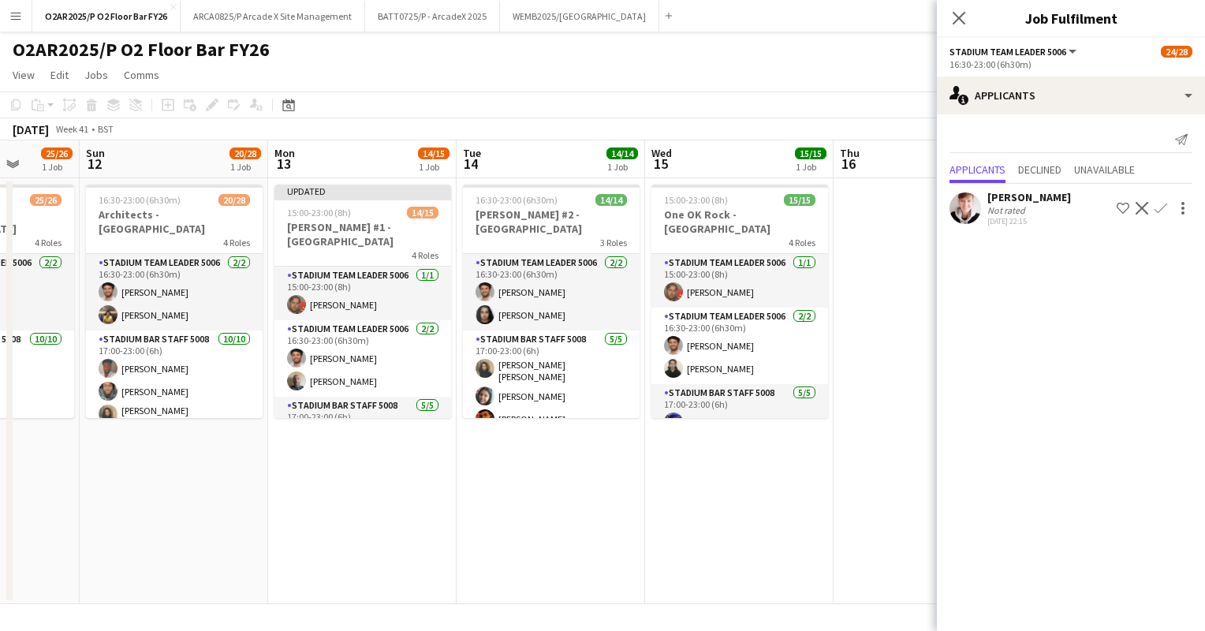
scroll to position [0, 486]
click at [665, 282] on app-user-avatar at bounding box center [673, 291] width 19 height 19
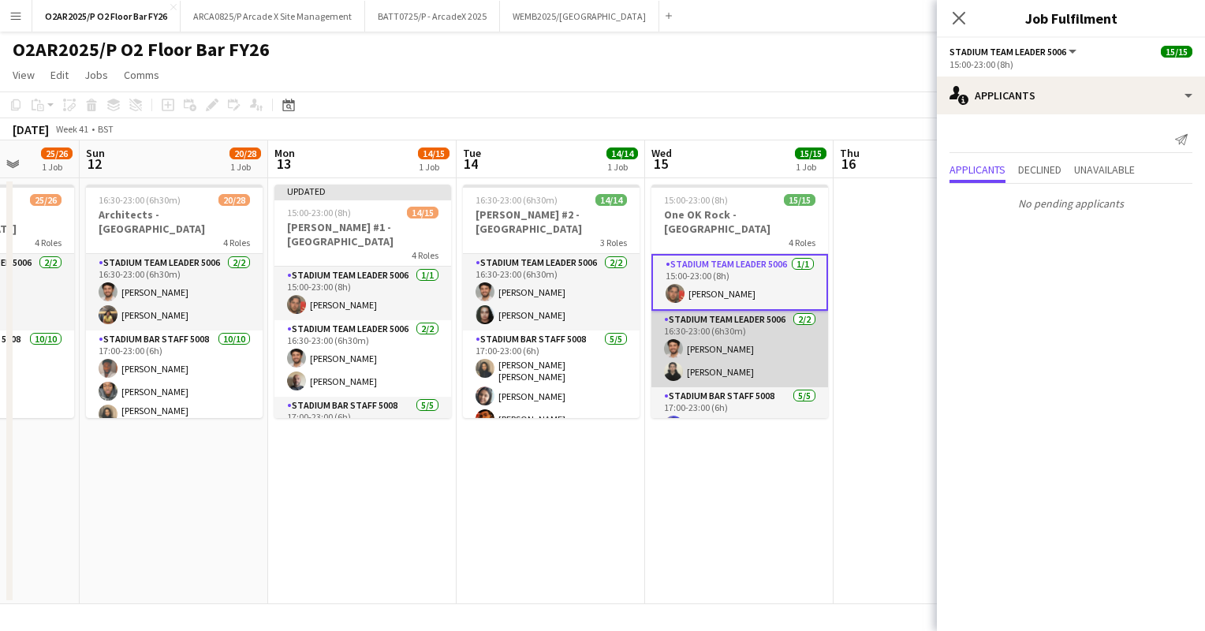
click at [700, 319] on app-card-role "Stadium Team Leader 5006 2/2 16:30-23:00 (6h30m) Dario Coughlan Ryan Reeves" at bounding box center [739, 349] width 177 height 76
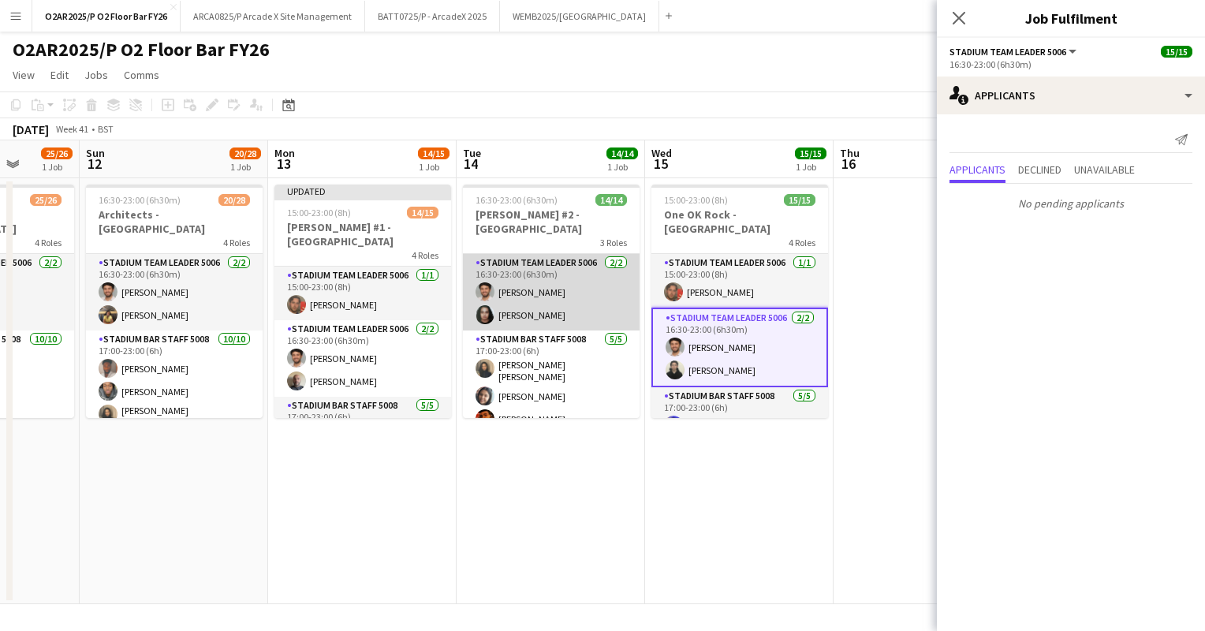
click at [534, 274] on app-card-role "Stadium Team Leader 5006 2/2 16:30-23:00 (6h30m) Dario Coughlan Silvia Ali" at bounding box center [551, 292] width 177 height 76
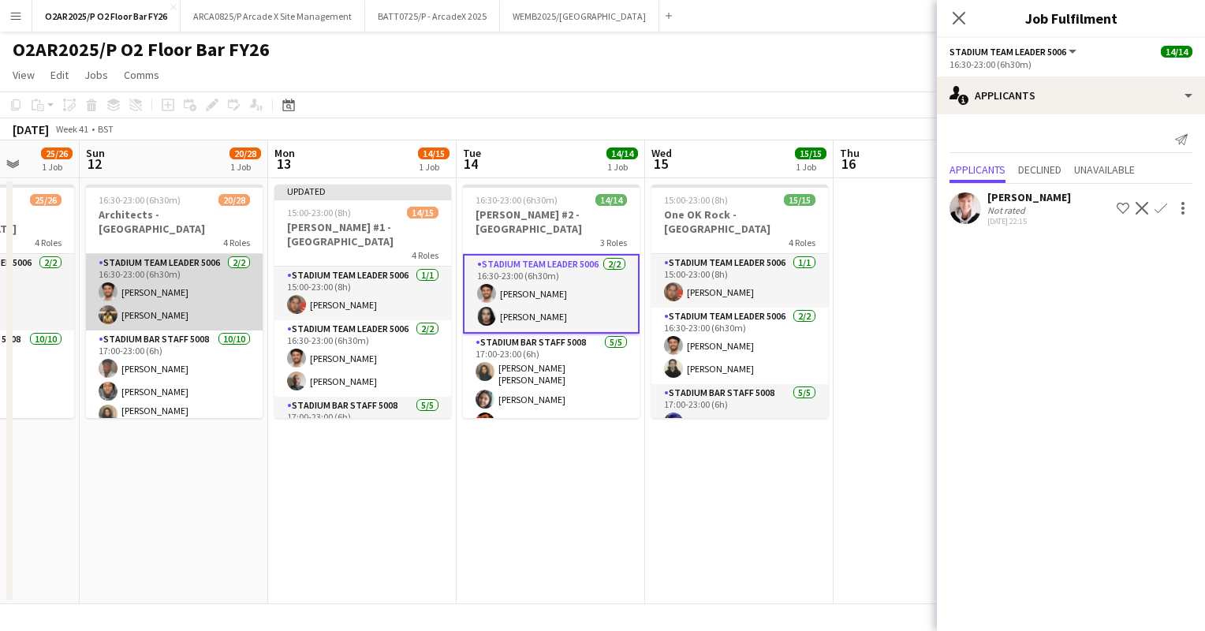
click at [156, 283] on app-card-role "Stadium Team Leader 5006 2/2 16:30-23:00 (6h30m) Dario Coughlan Keira Finnigan" at bounding box center [174, 292] width 177 height 76
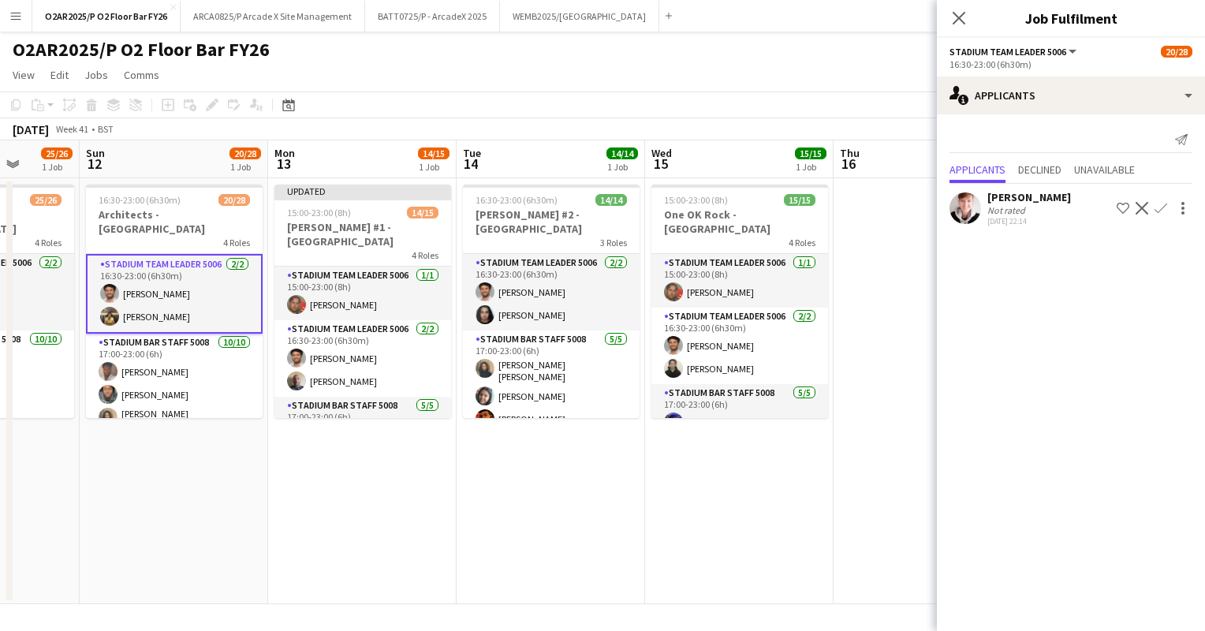
click at [532, 115] on app-toolbar "Copy Paste Paste Ctrl+V Paste with crew Ctrl+Shift+V Paste linked Job Delete Gr…" at bounding box center [602, 104] width 1205 height 27
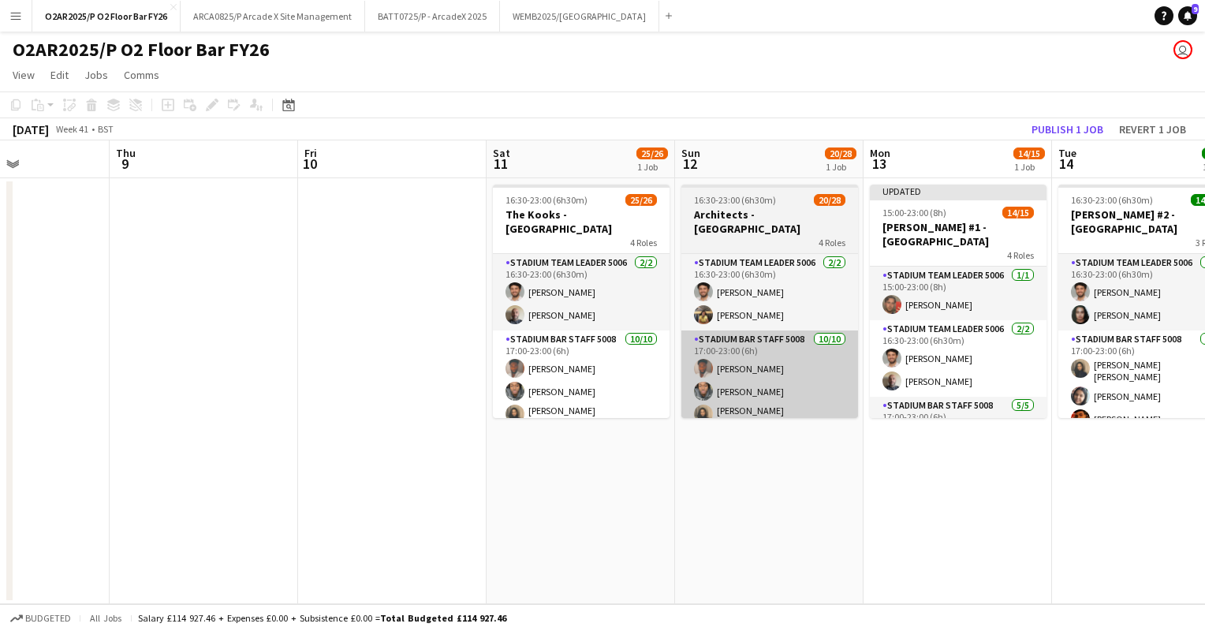
scroll to position [0, 460]
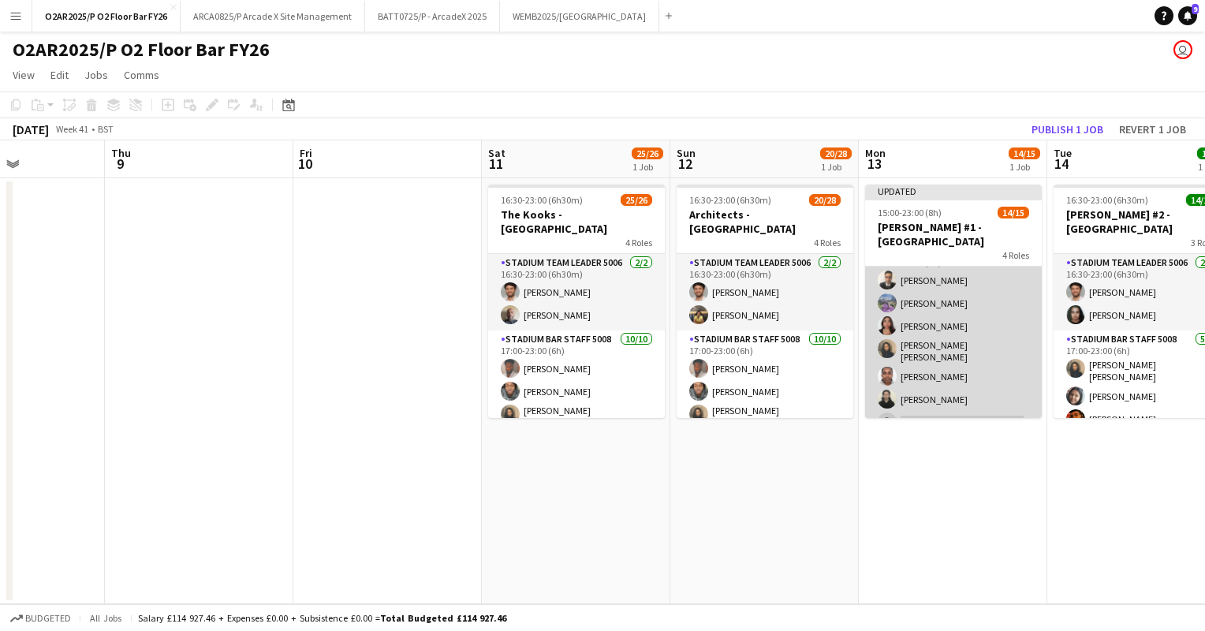
click at [950, 334] on app-card-role "Stadium Bar Staff 5008 6A 6/7 18:00-23:00 (5h) Sebastian Benz Bec Kay Deanna Go…" at bounding box center [953, 340] width 177 height 196
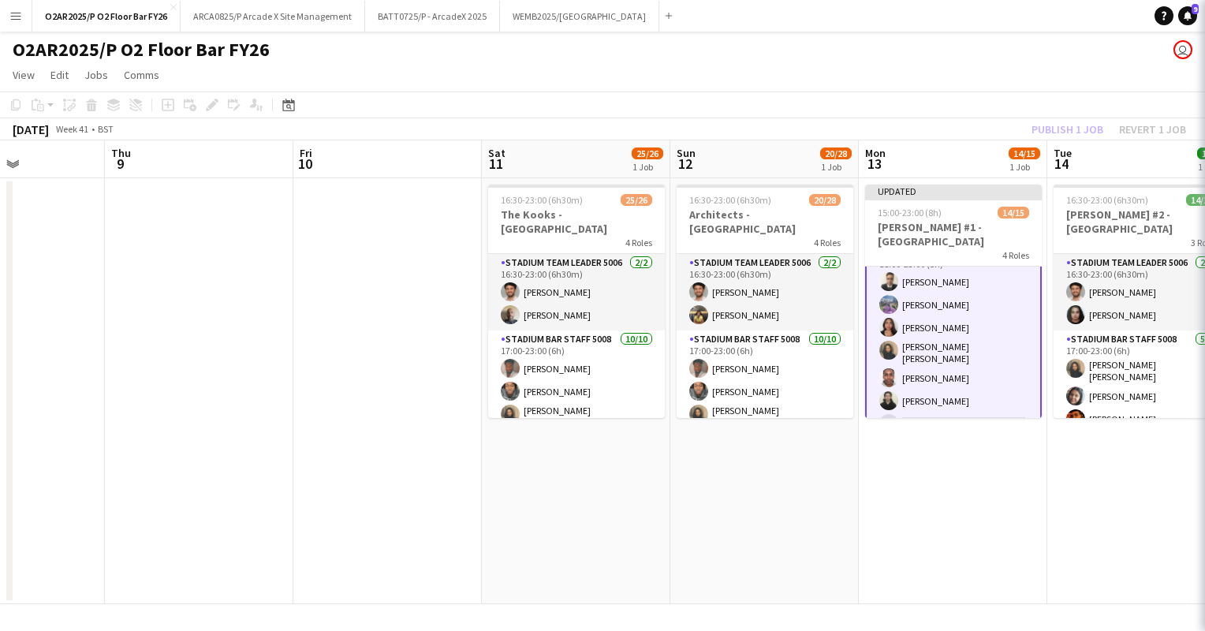
scroll to position [301, 0]
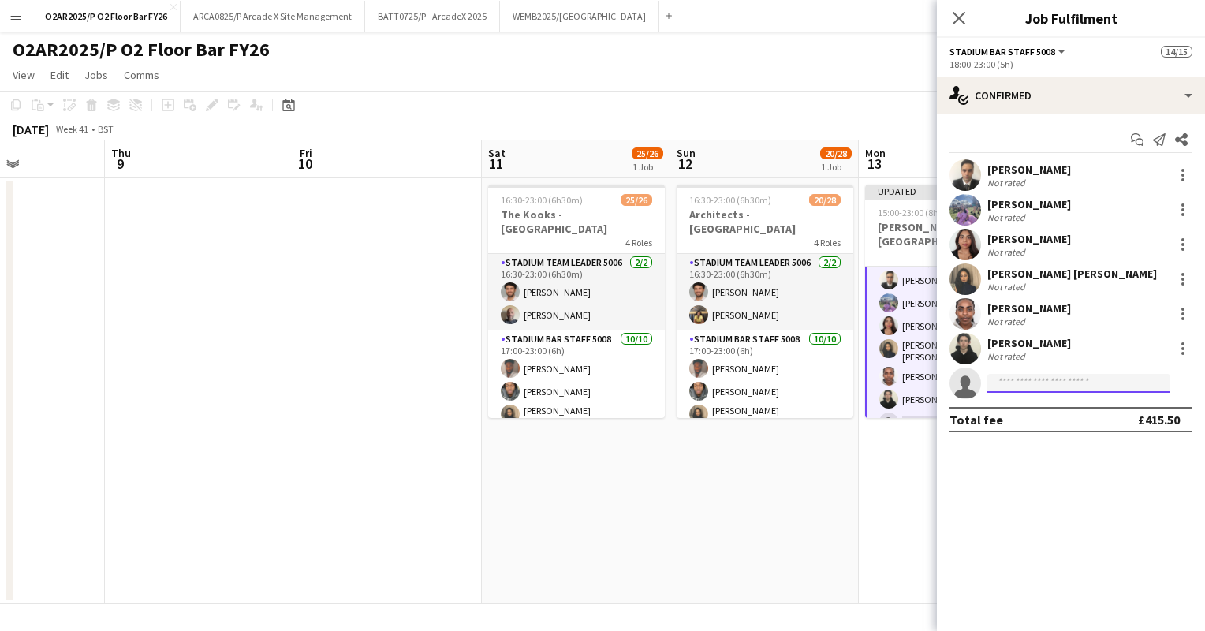
click at [1091, 378] on input at bounding box center [1078, 383] width 183 height 19
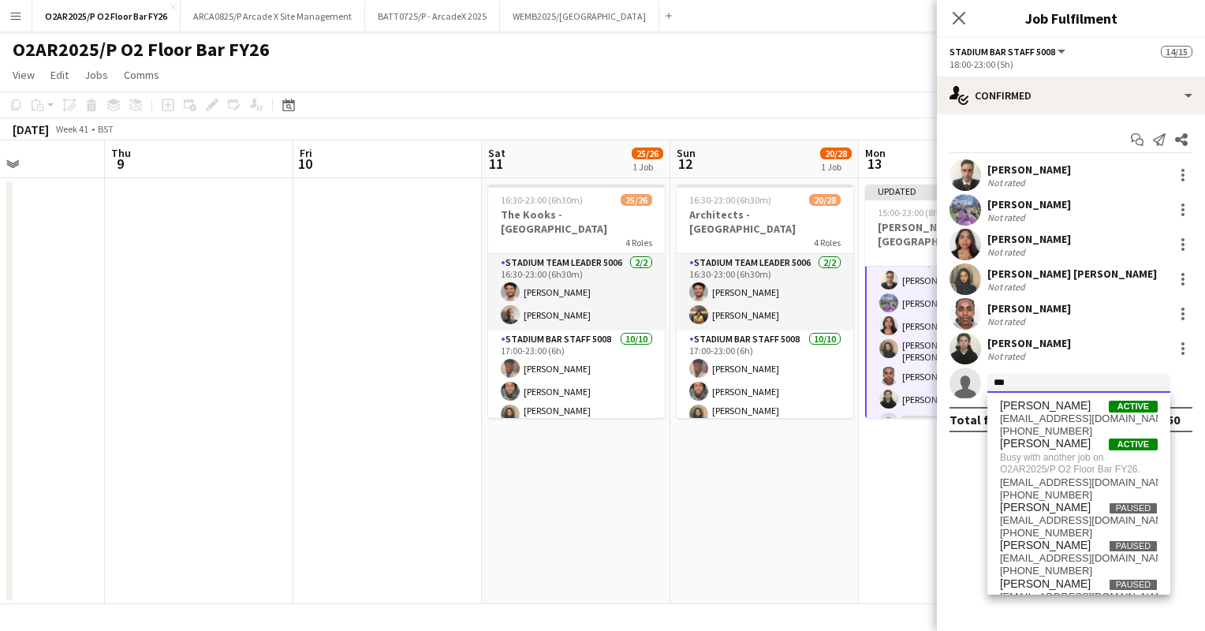
type input "***"
click at [829, 32] on div "O2AR2025/P O2 Floor Bar FY26 user" at bounding box center [602, 47] width 1205 height 30
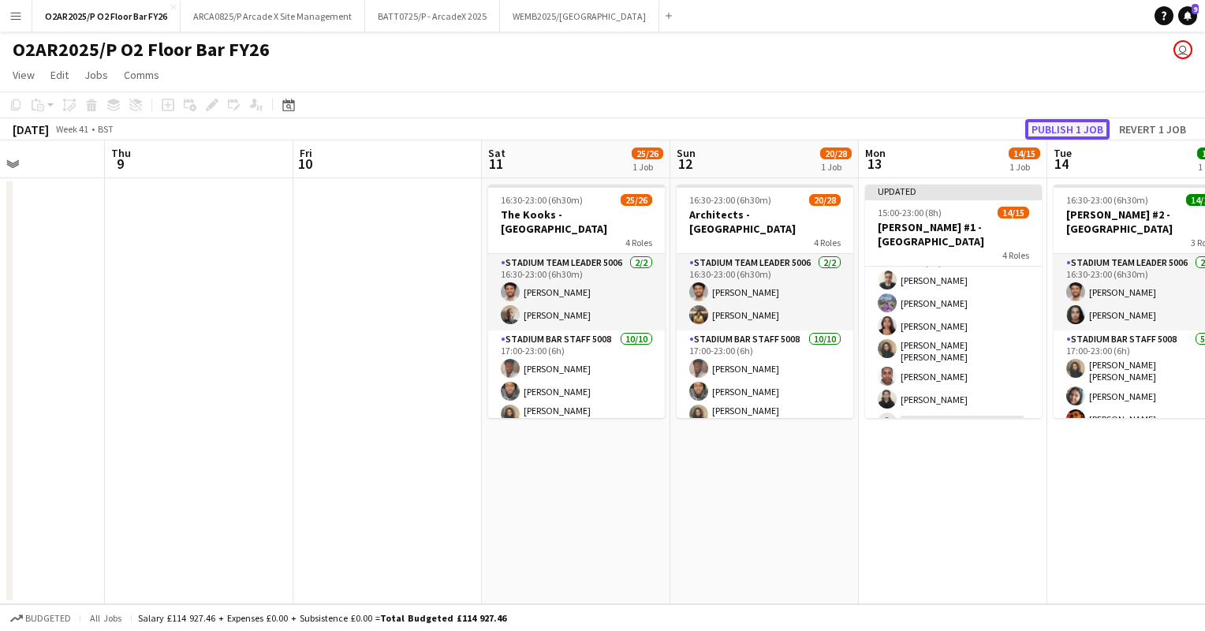
click at [1050, 132] on button "Publish 1 job" at bounding box center [1067, 129] width 84 height 20
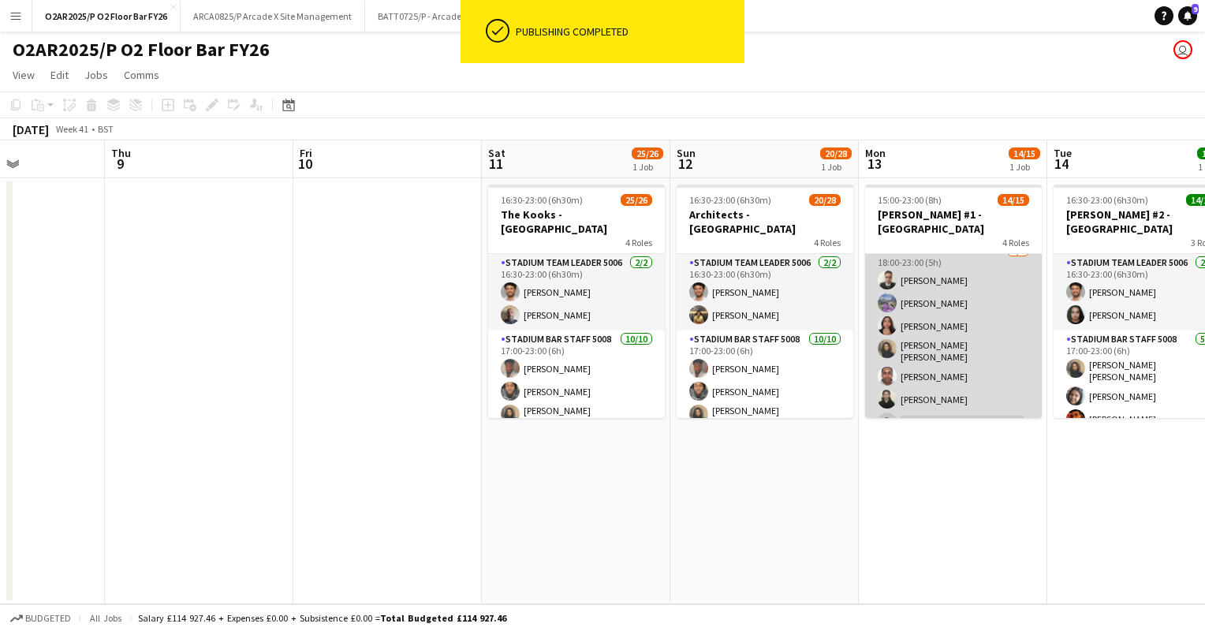
click at [948, 368] on app-card-role "Stadium Bar Staff 5008 6A 6/7 18:00-23:00 (5h) Sebastian Benz Bec Kay Deanna Go…" at bounding box center [953, 340] width 177 height 196
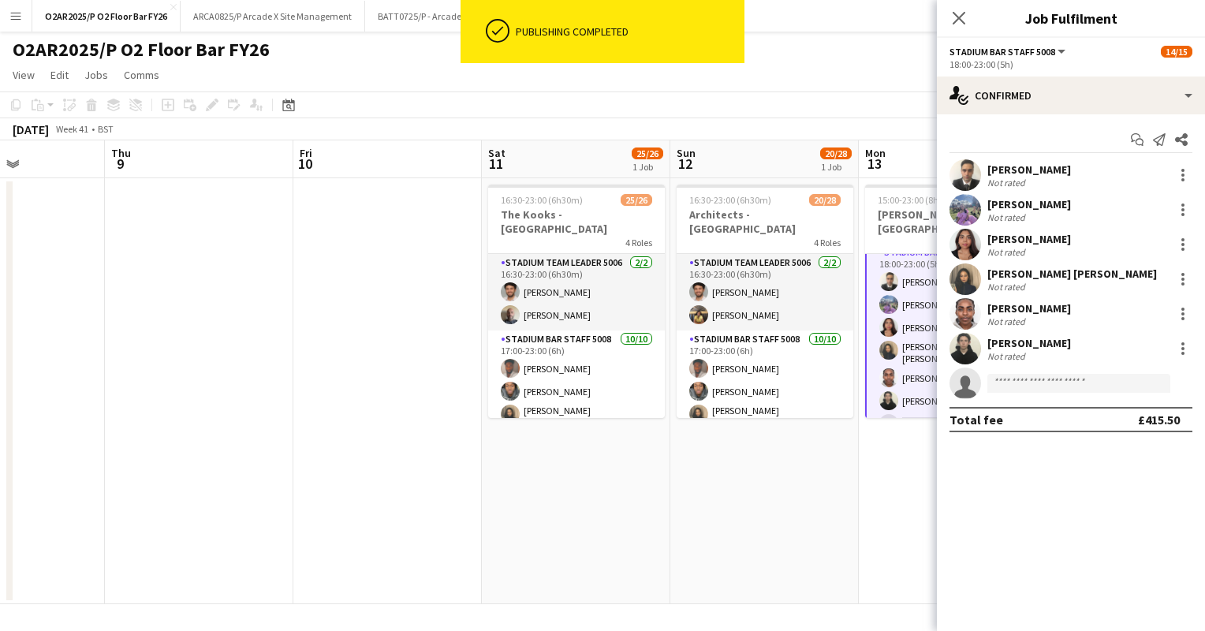
scroll to position [289, 0]
click at [1070, 385] on input at bounding box center [1078, 383] width 183 height 19
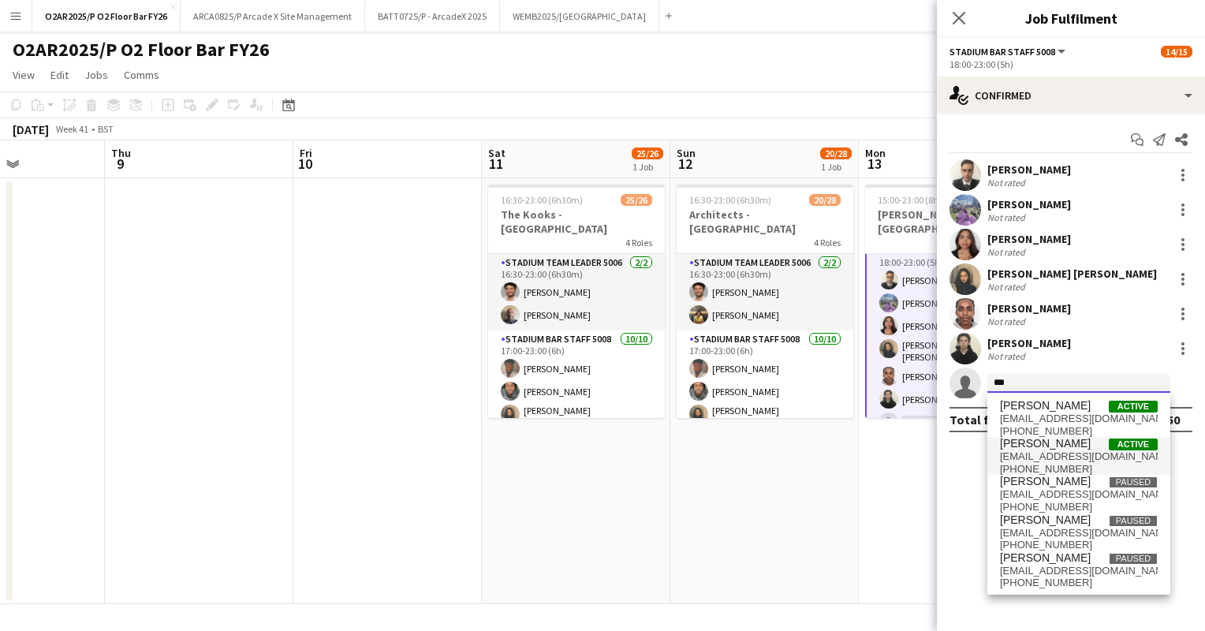
type input "***"
click at [1068, 460] on span "niagovind@gmail.com" at bounding box center [1079, 456] width 158 height 13
type input "***"
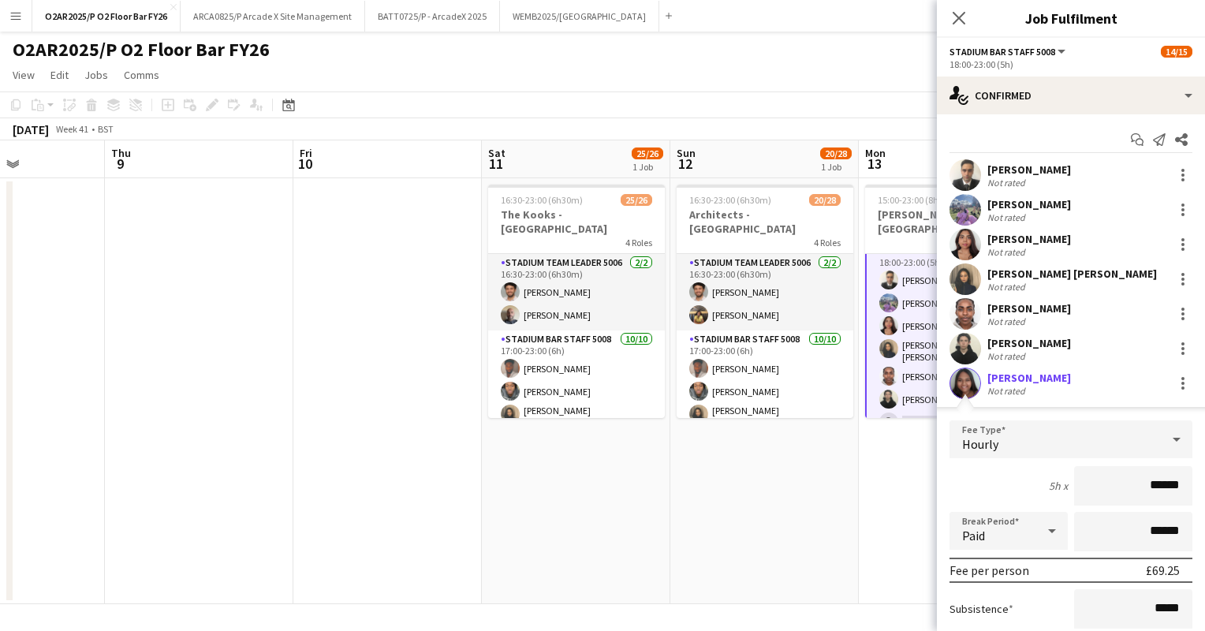
scroll to position [170, 0]
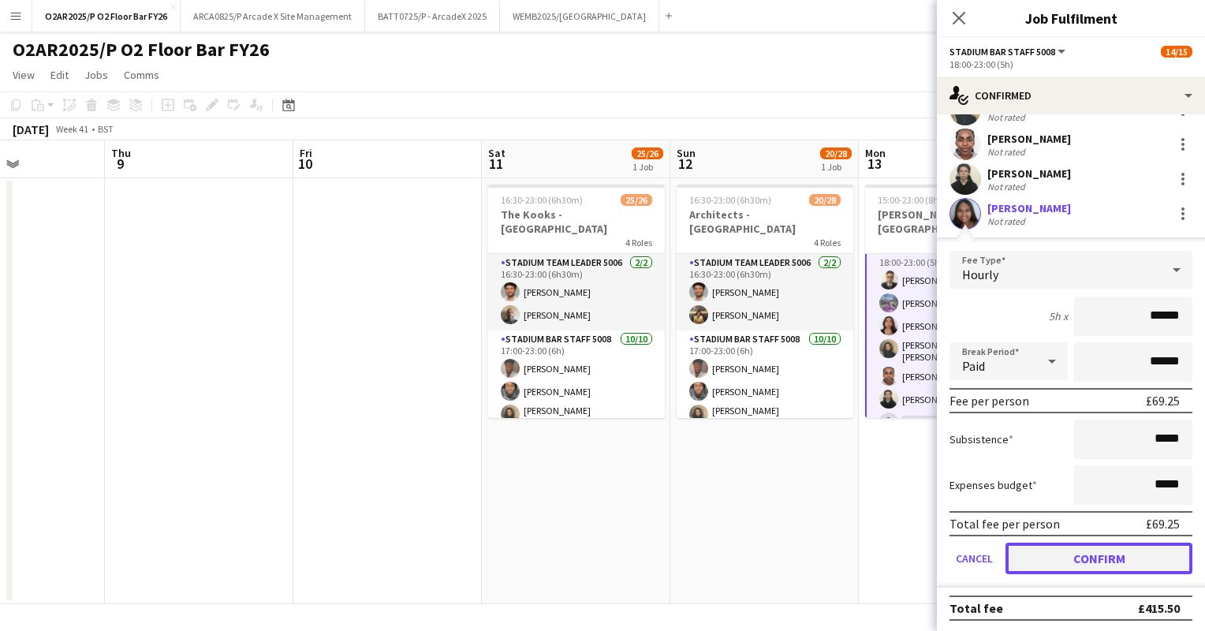
click at [1044, 553] on button "Confirm" at bounding box center [1098, 558] width 187 height 32
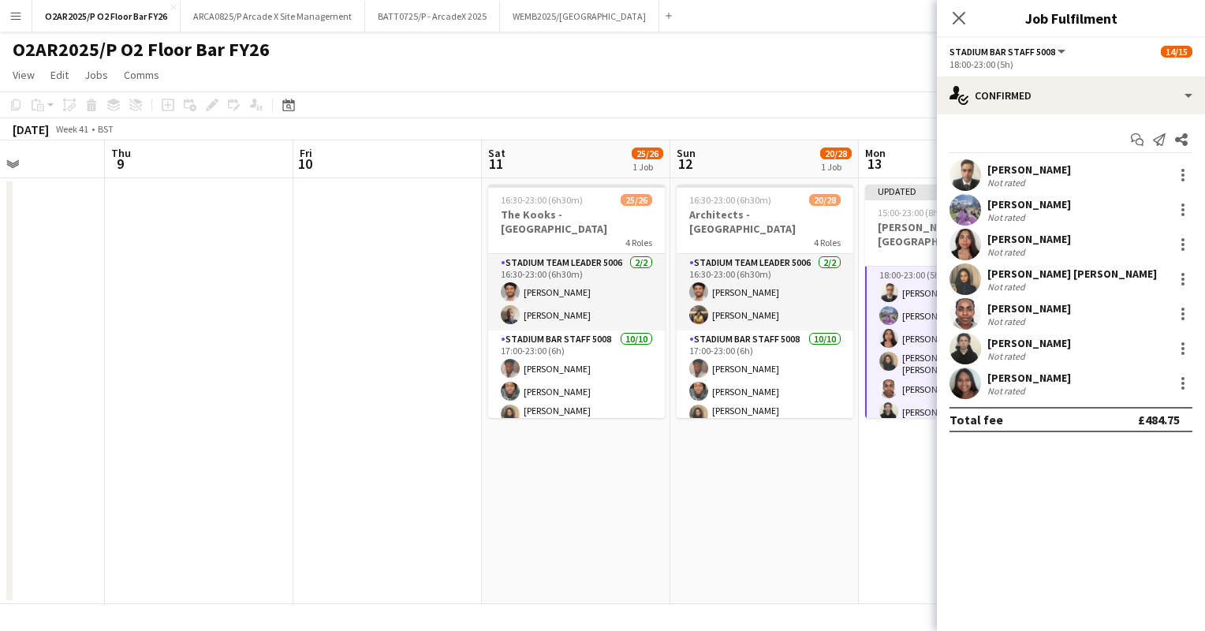
scroll to position [0, 0]
click at [883, 104] on app-toolbar "Copy Paste Paste Ctrl+V Paste with crew Ctrl+Shift+V Paste linked Job Delete Gr…" at bounding box center [602, 104] width 1205 height 27
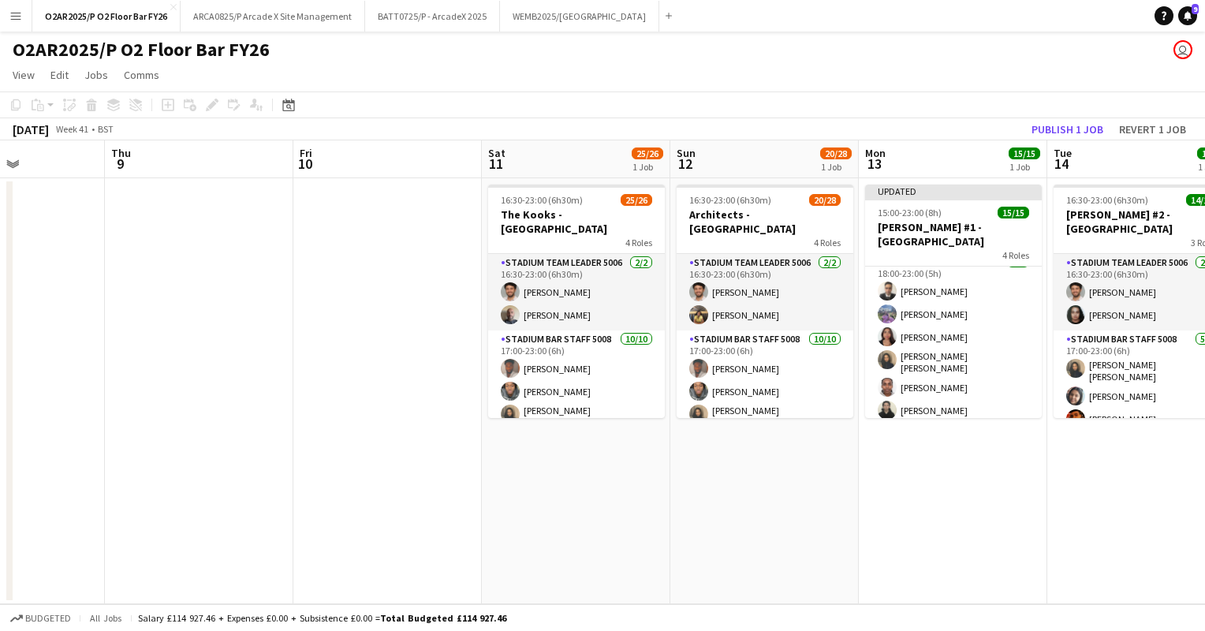
scroll to position [287, 0]
click at [1079, 126] on button "Publish 1 job" at bounding box center [1067, 129] width 84 height 20
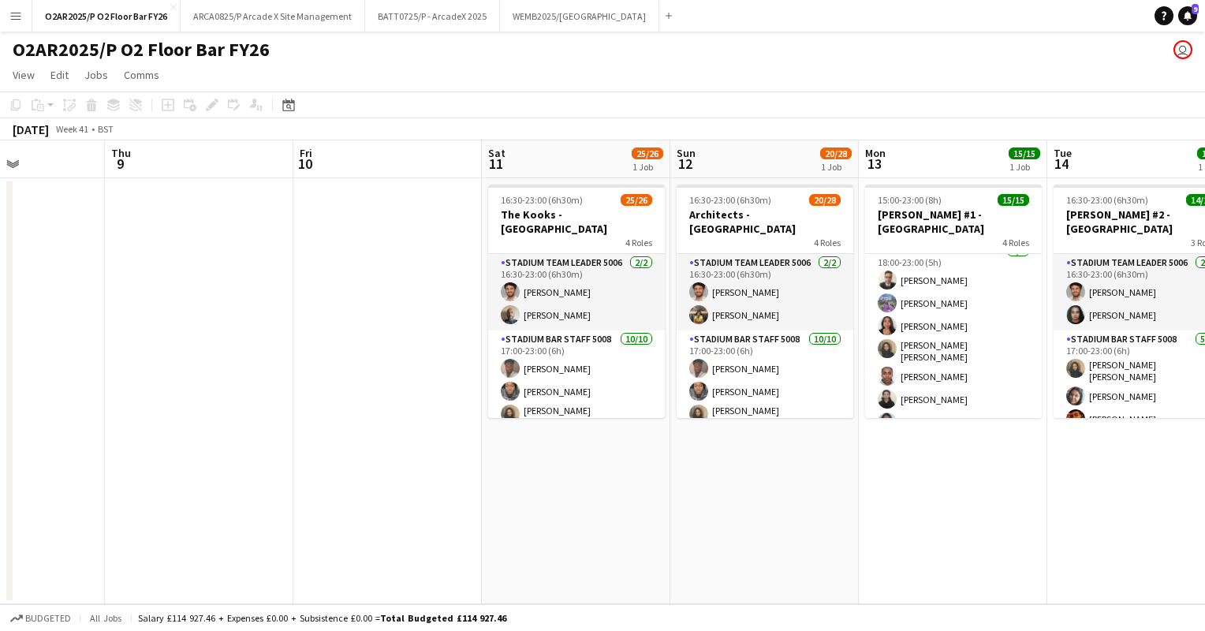
click at [1015, 85] on app-page-menu "View Day view expanded Day view collapsed Month view Date picker Jump to today …" at bounding box center [602, 76] width 1205 height 30
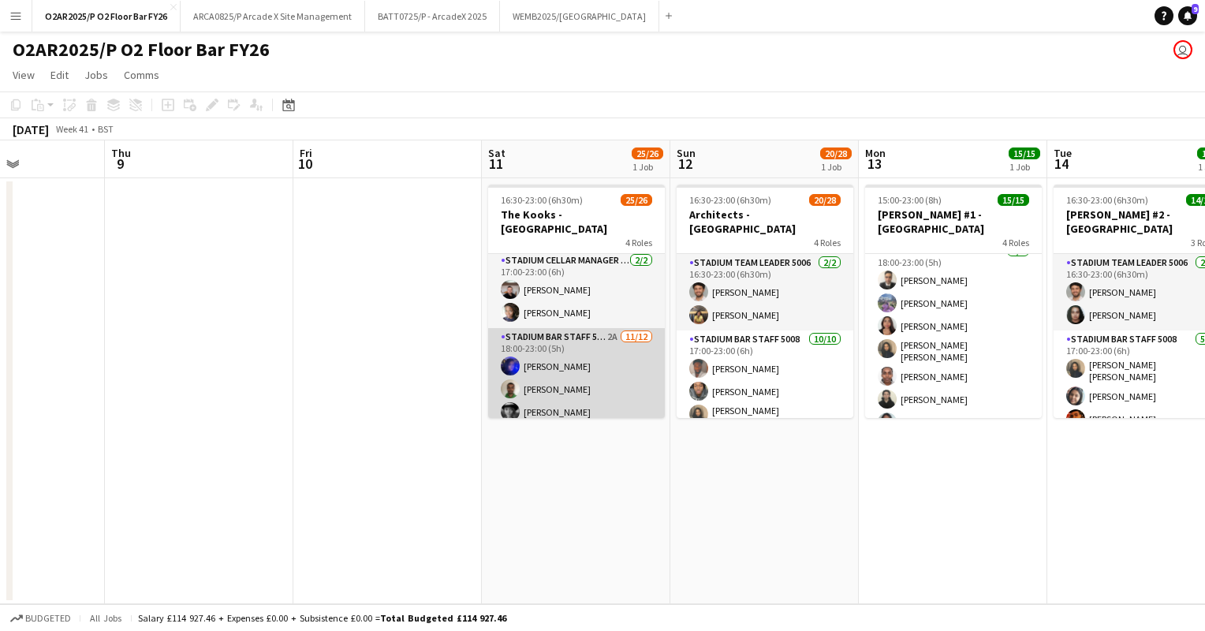
click at [617, 331] on app-card-role "Stadium Bar Staff 5008 2A 11/12 18:00-23:00 (5h) Rita Kamara Harshil Shah Prude…" at bounding box center [576, 480] width 177 height 305
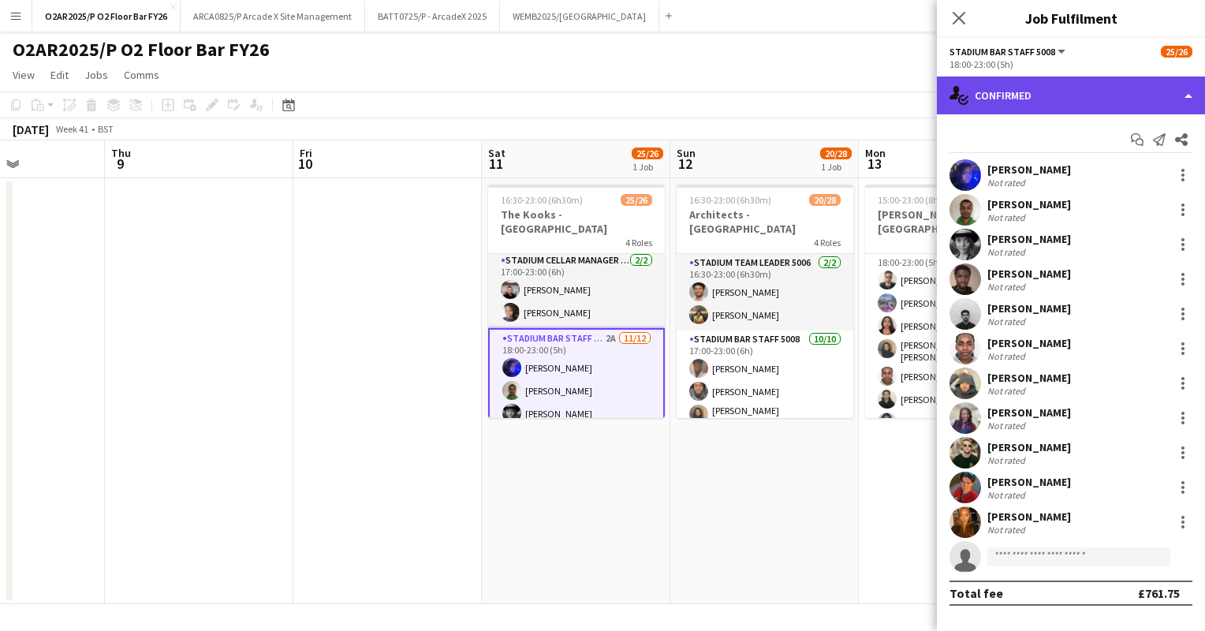
click at [1074, 95] on div "single-neutral-actions-check-2 Confirmed" at bounding box center [1071, 95] width 268 height 38
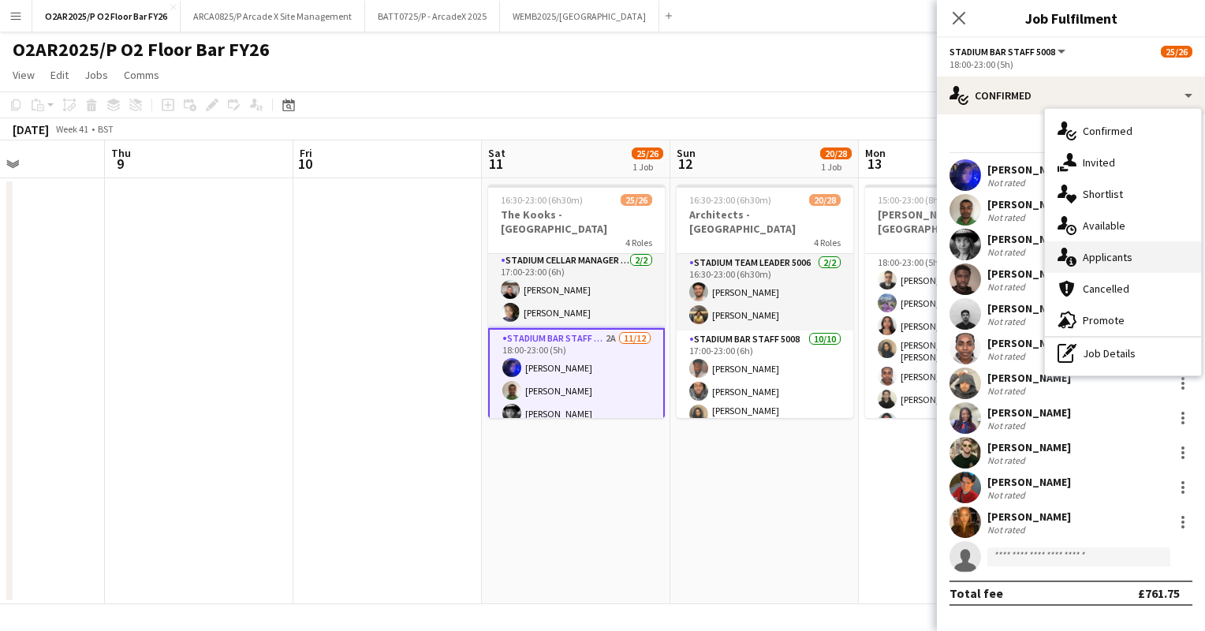
click at [1107, 255] on span "Applicants" at bounding box center [1108, 257] width 50 height 14
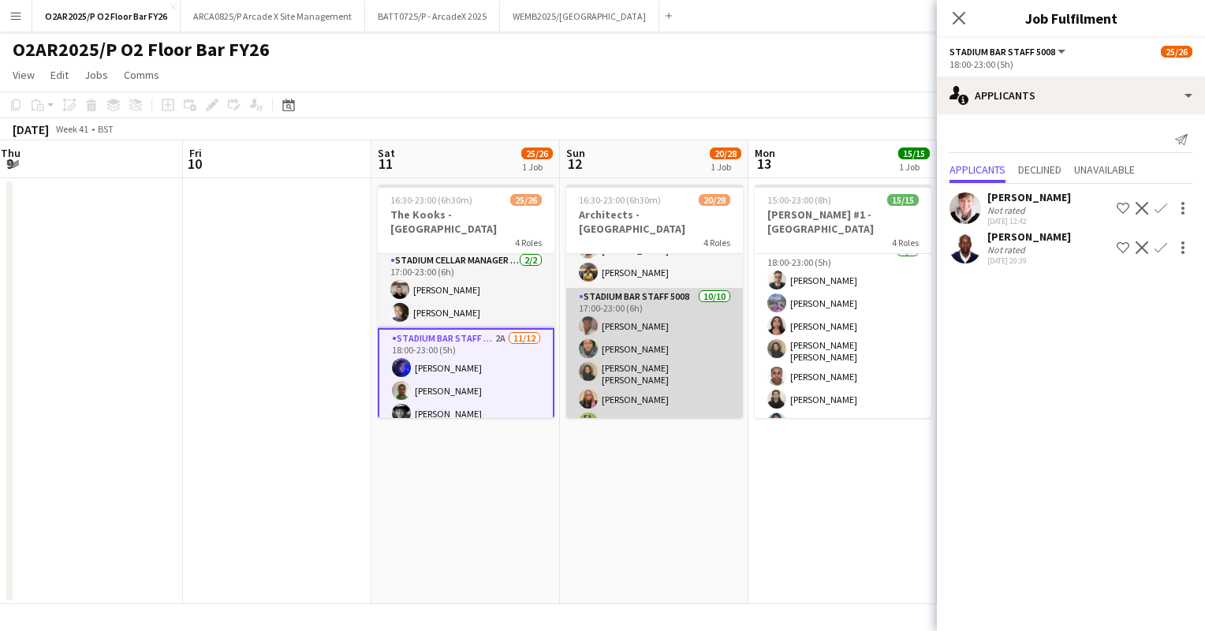
scroll to position [43, 0]
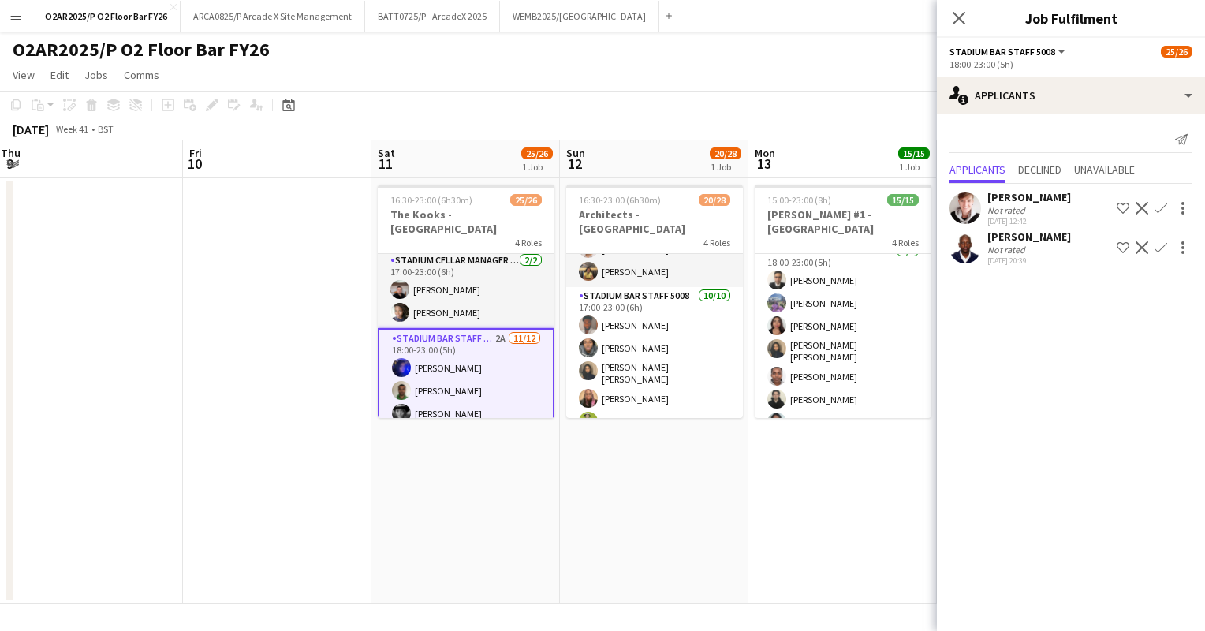
click at [964, 246] on app-user-avatar at bounding box center [965, 248] width 32 height 32
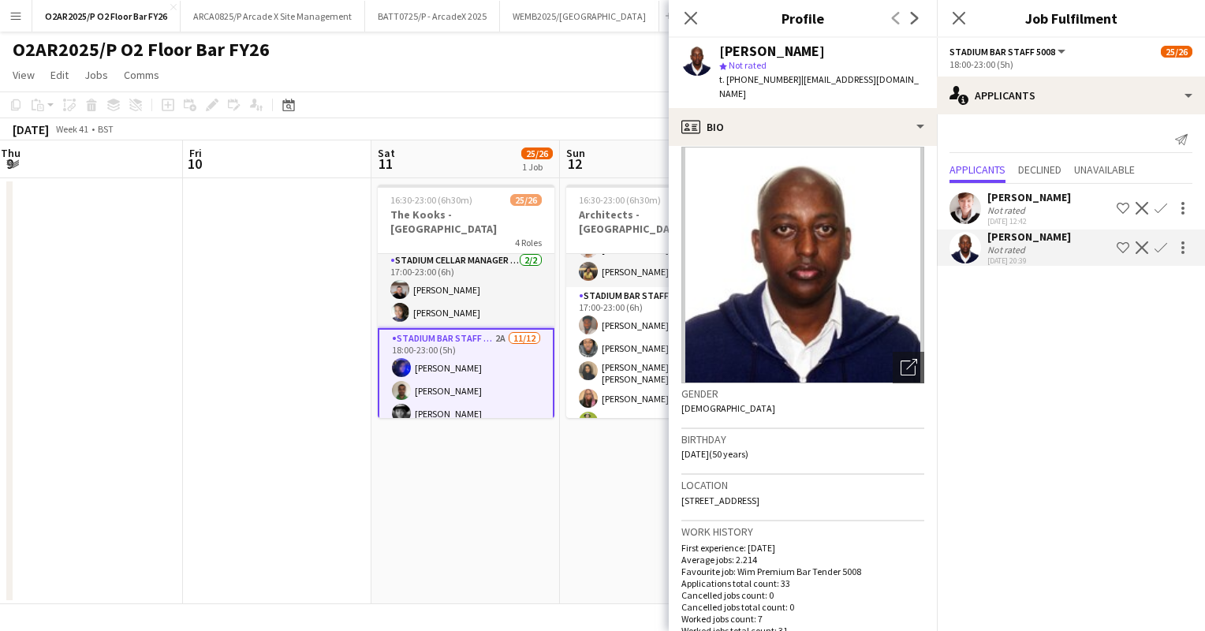
scroll to position [12, 0]
click at [694, 20] on icon at bounding box center [690, 17] width 15 height 15
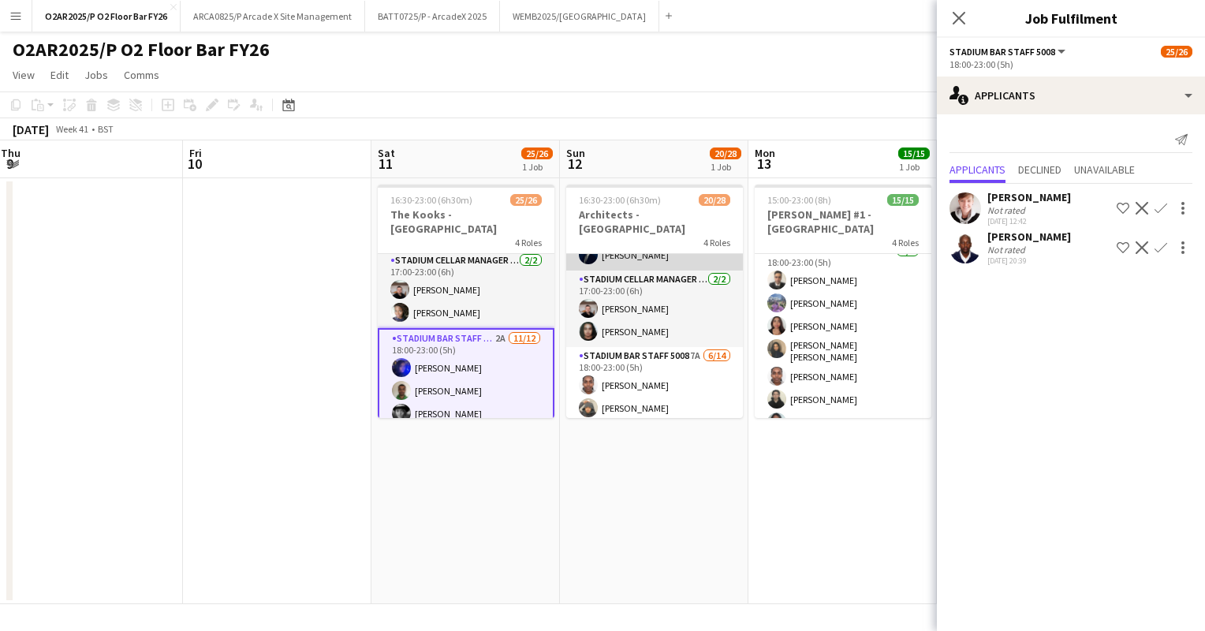
scroll to position [322, 0]
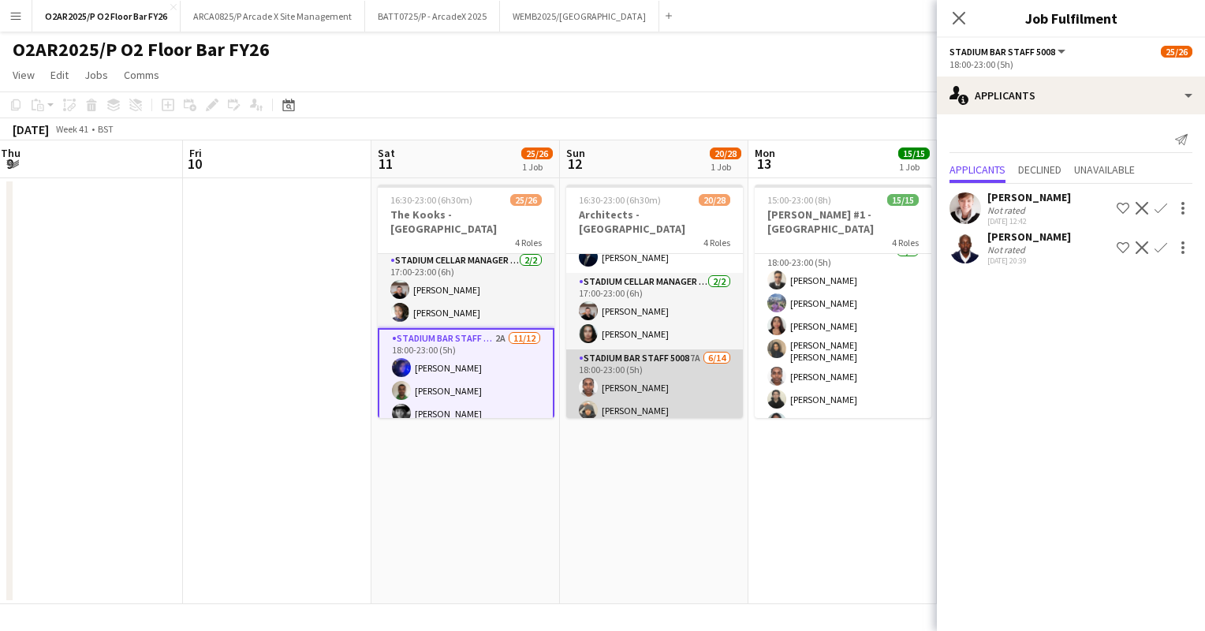
click at [648, 374] on app-card-role "Stadium Bar Staff 5008 7A 6/14 18:00-23:00 (5h) Alexandra Agyemang Conor Dohert…" at bounding box center [654, 524] width 177 height 351
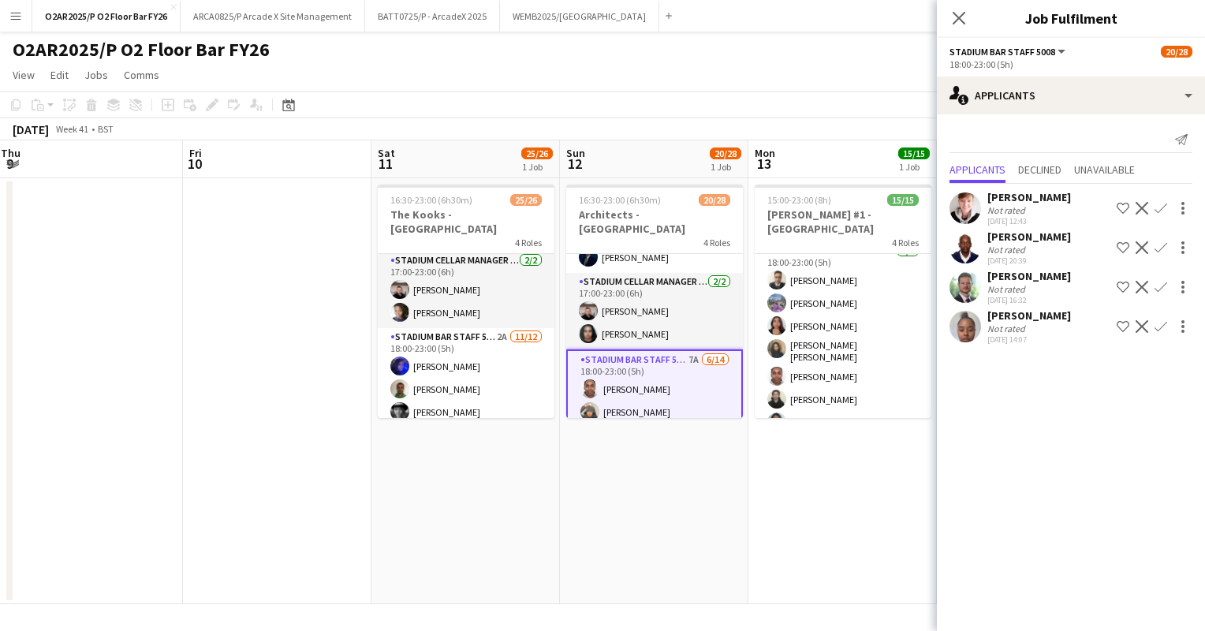
click at [1157, 322] on app-icon "Confirm" at bounding box center [1160, 326] width 13 height 13
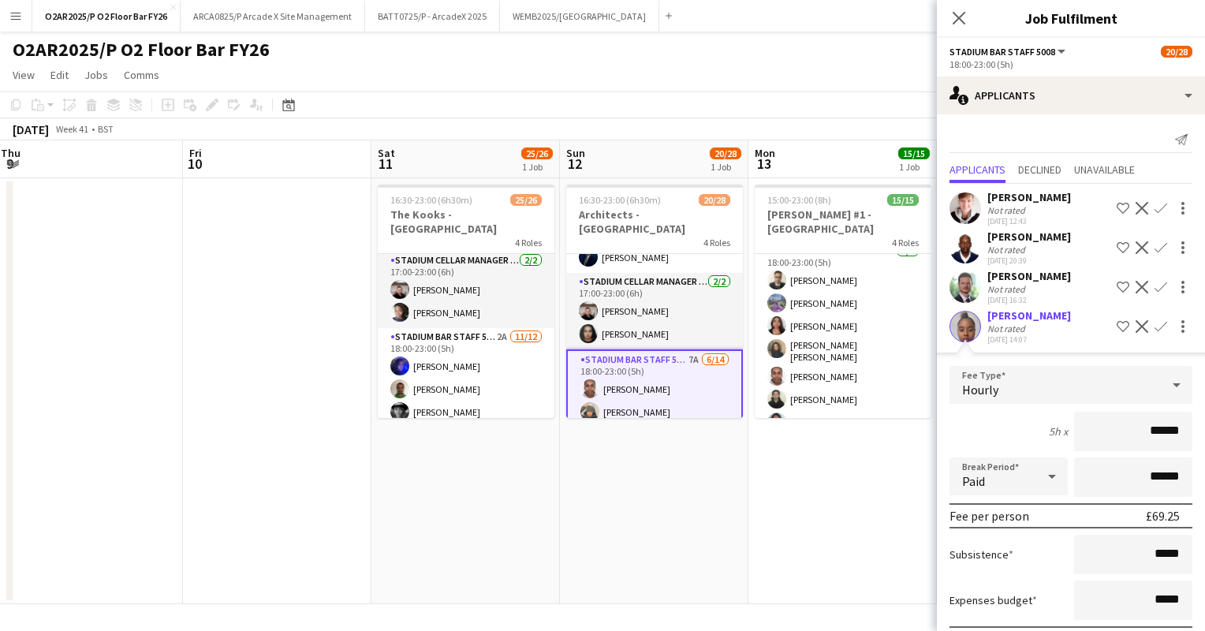
scroll to position [99, 0]
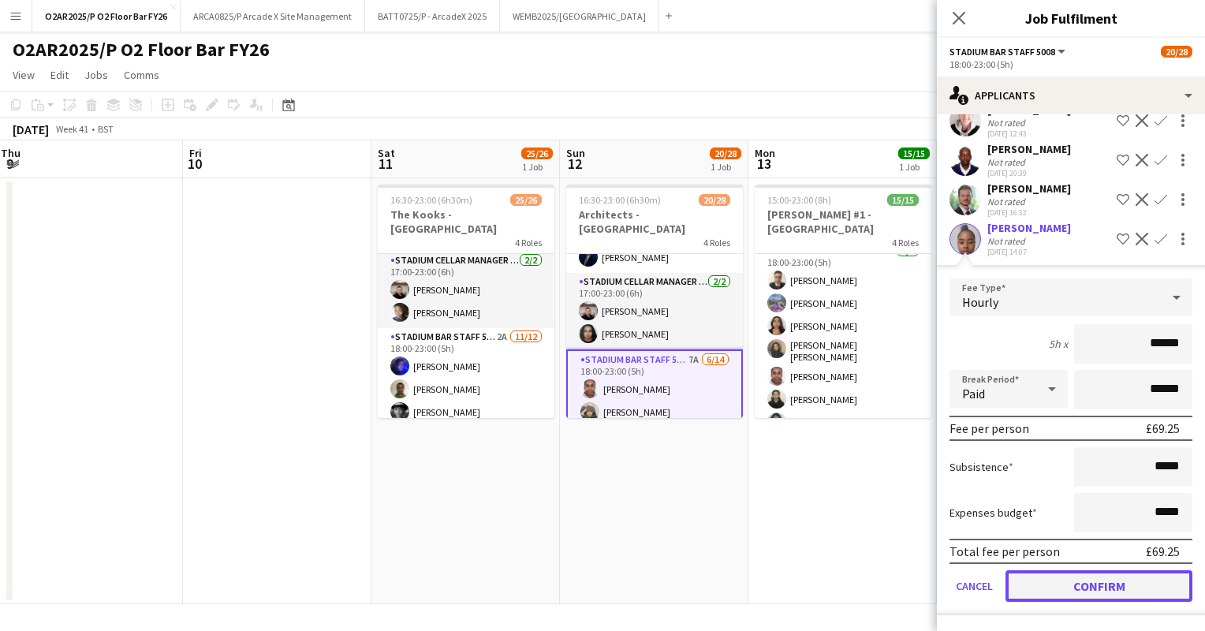
click at [1064, 585] on button "Confirm" at bounding box center [1098, 586] width 187 height 32
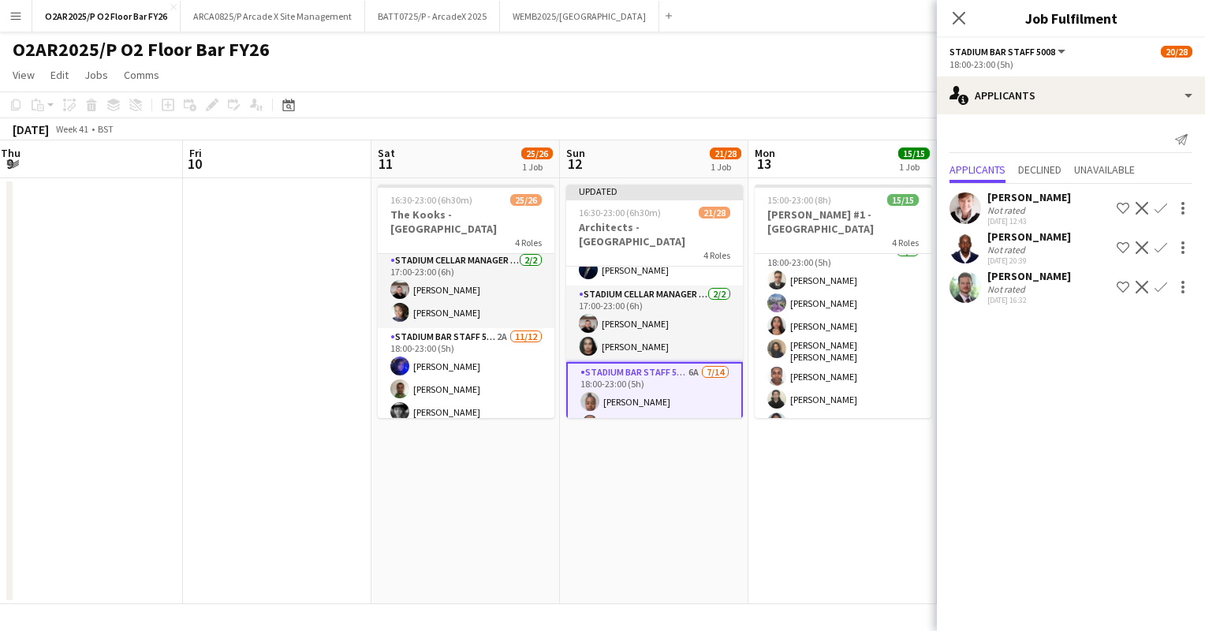
scroll to position [0, 0]
click at [971, 287] on app-user-avatar at bounding box center [965, 287] width 32 height 32
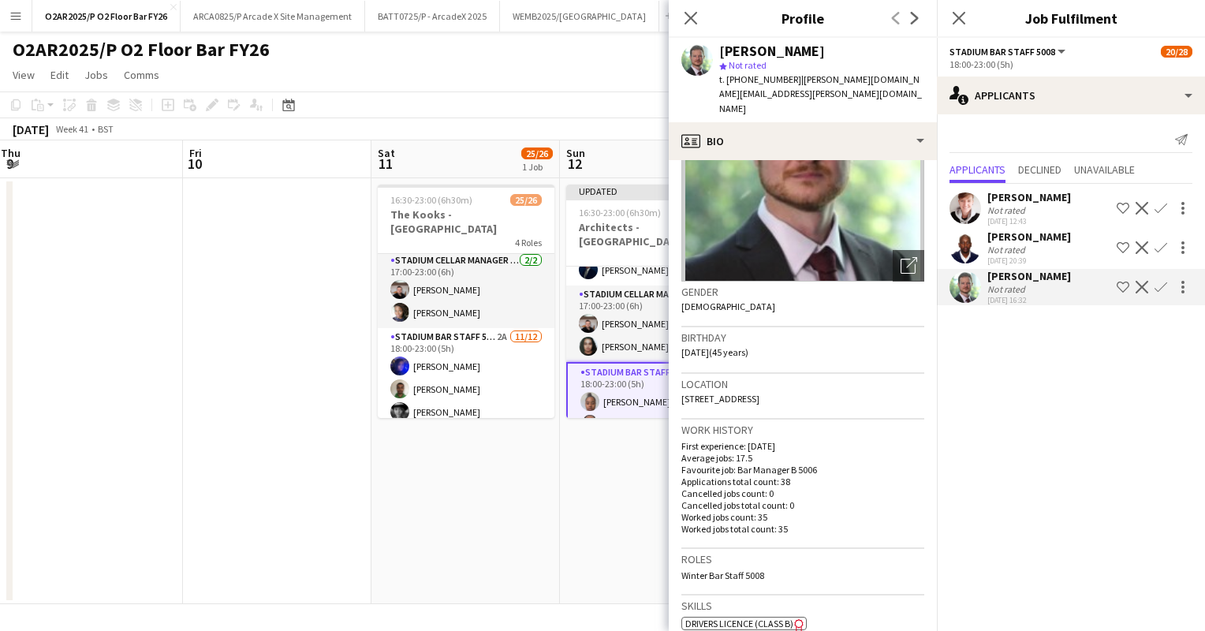
scroll to position [30, 0]
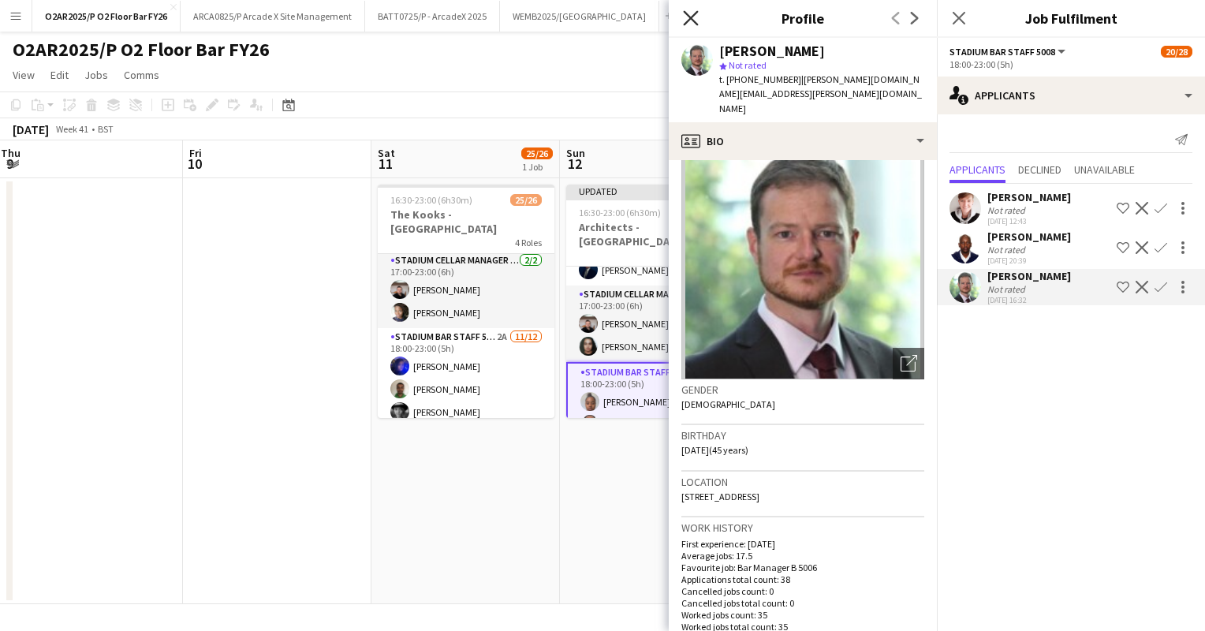
click at [691, 19] on icon at bounding box center [690, 17] width 15 height 15
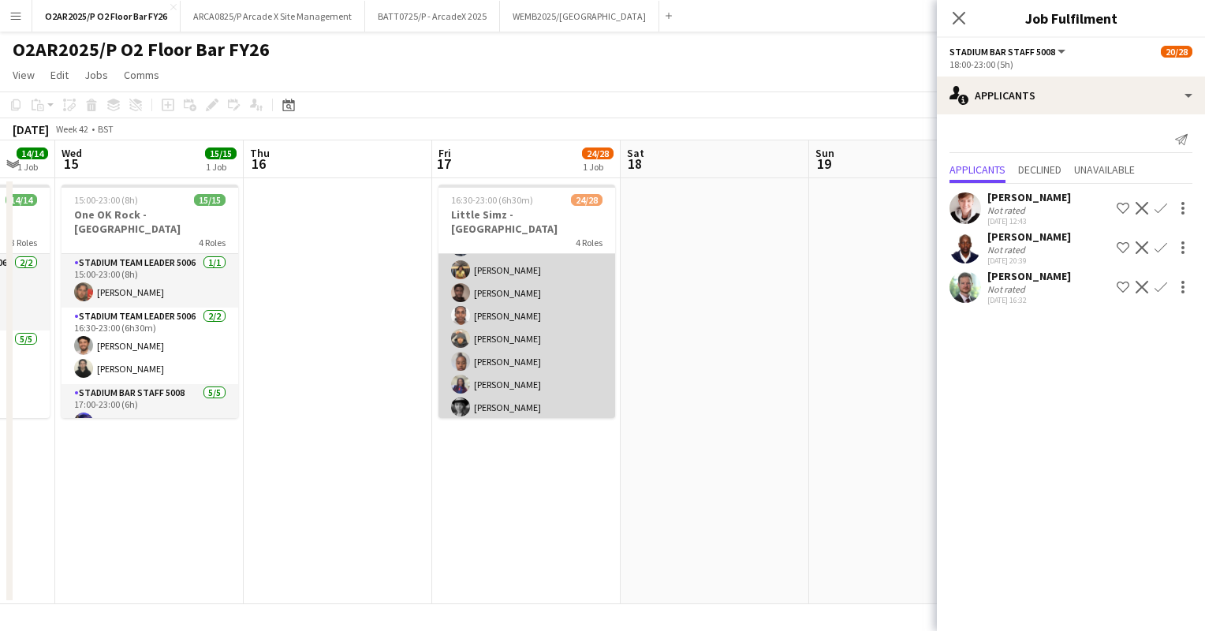
scroll to position [391, 0]
click at [551, 334] on app-card-role "Stadium Bar Staff 5008 5A 10/14 18:00-23:00 (5h) Damien Fisher Keira Finnigan K…" at bounding box center [526, 458] width 177 height 356
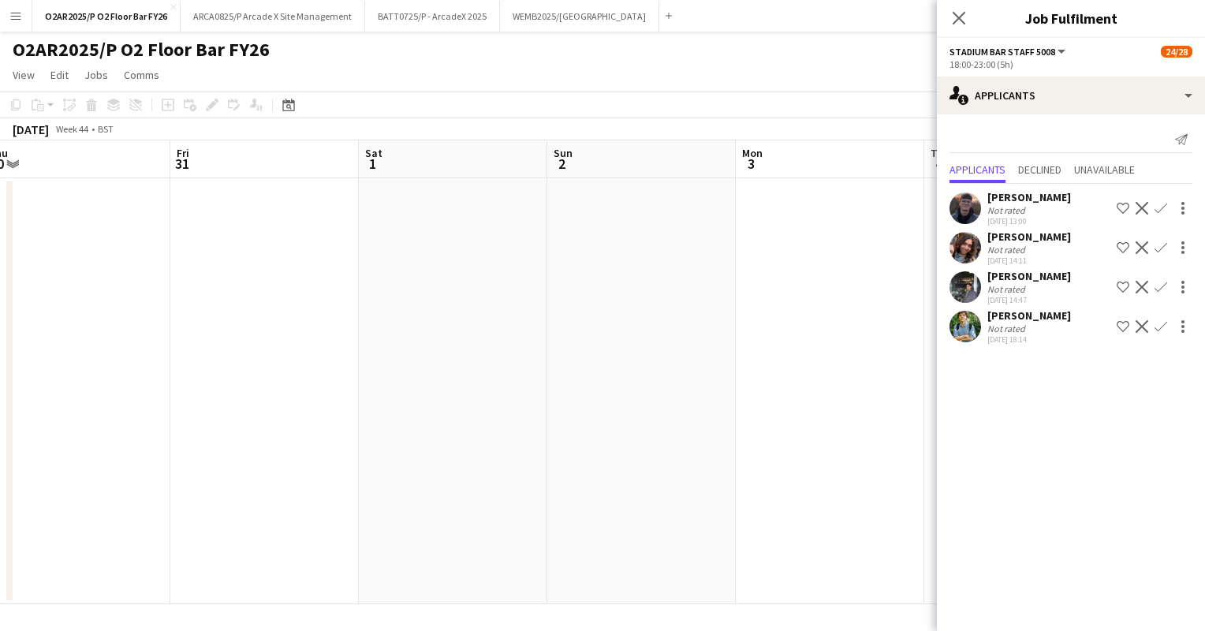
scroll to position [0, 583]
click at [609, 363] on app-date-cell at bounding box center [641, 391] width 188 height 426
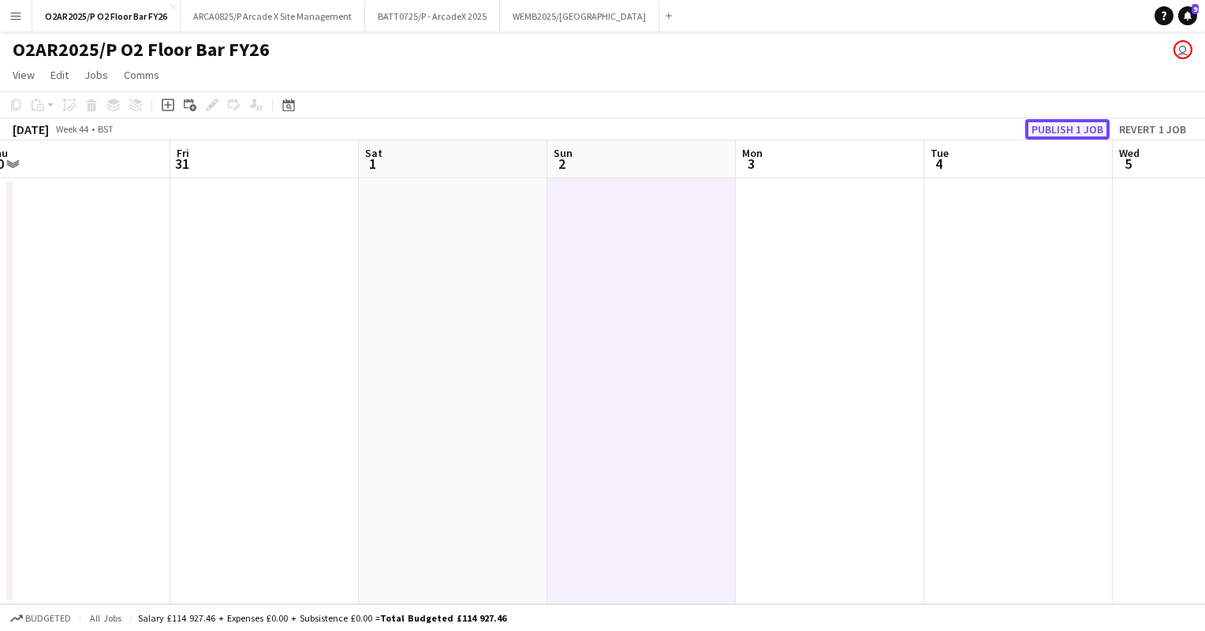
click at [1034, 125] on button "Publish 1 job" at bounding box center [1067, 129] width 84 height 20
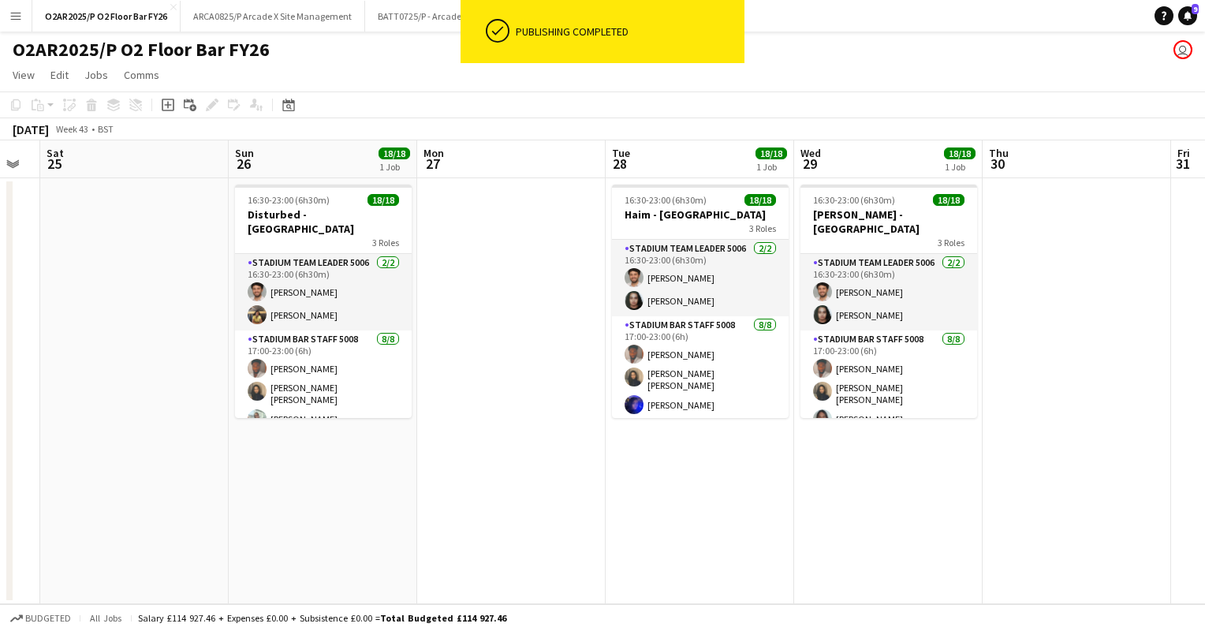
scroll to position [0, 473]
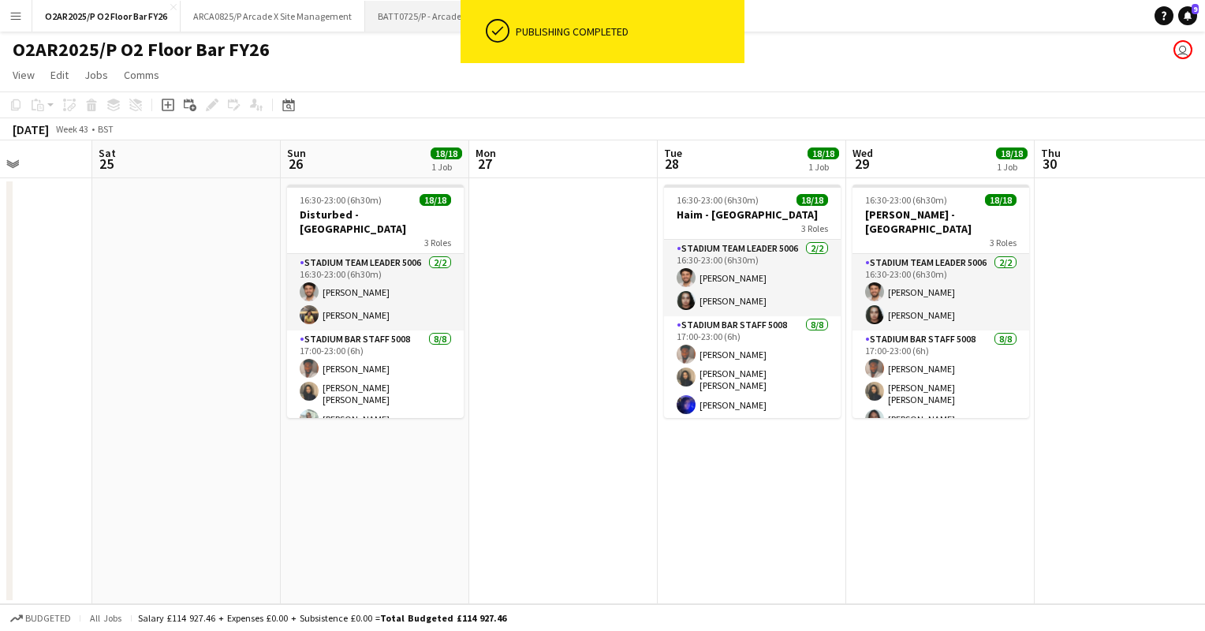
click at [445, 21] on button "BATT0725/P - ArcadeX 2025 Close" at bounding box center [432, 16] width 135 height 31
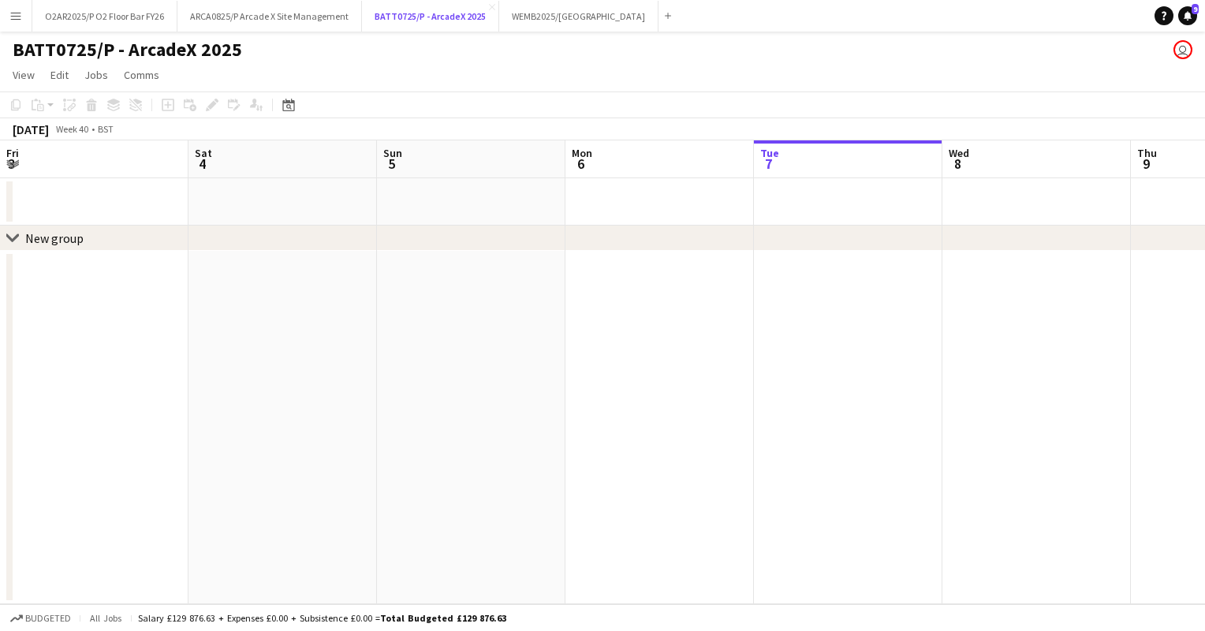
scroll to position [0, 375]
click at [545, 27] on button "WEMB2025/P Wembley Arena FY26 Close" at bounding box center [578, 16] width 159 height 31
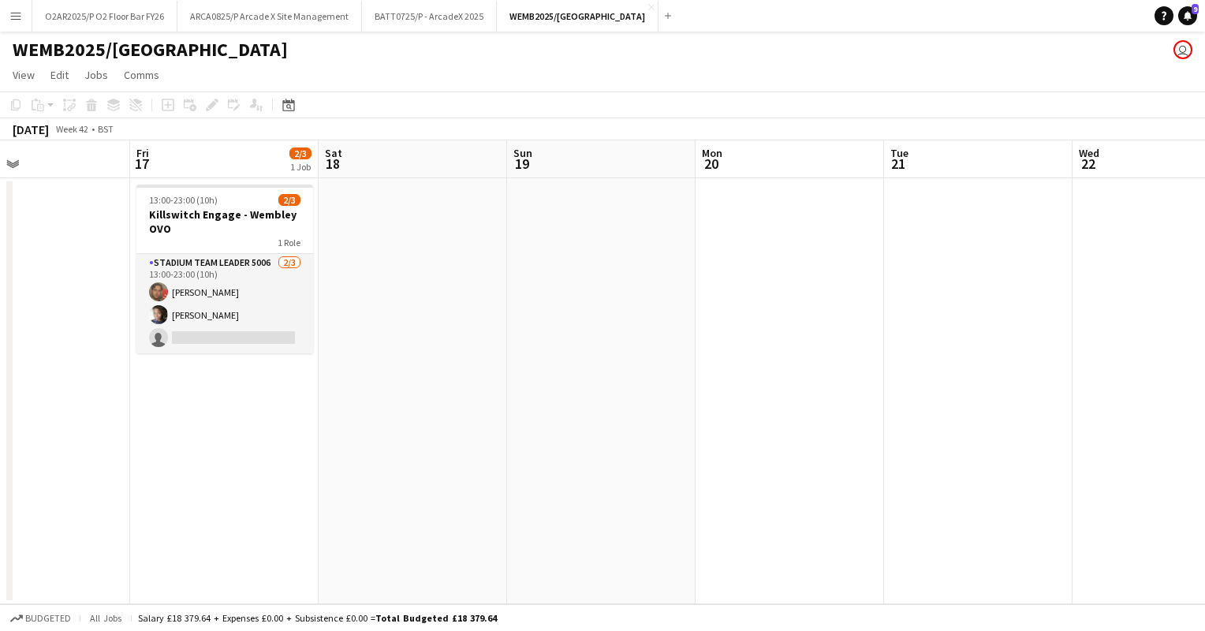
scroll to position [0, 473]
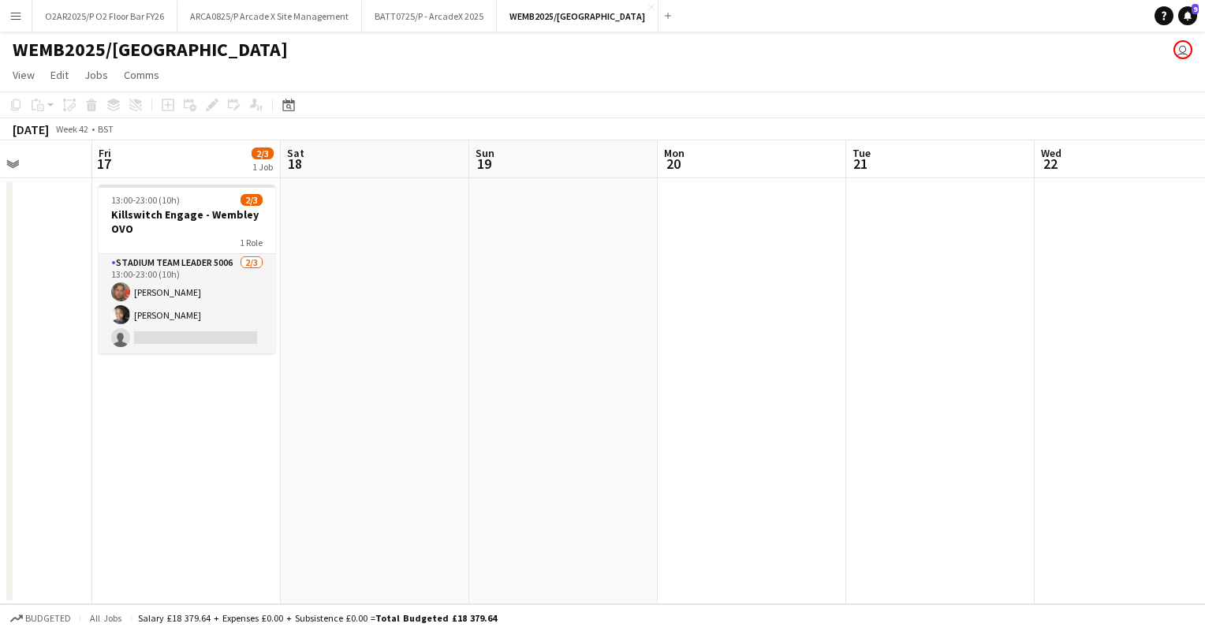
drag, startPoint x: 971, startPoint y: 375, endPoint x: 454, endPoint y: 286, distance: 524.8
click at [454, 286] on app-calendar-viewport "Tue 14 3/3 1 Job Wed 15 Thu 16 Fri 17 2/3 1 Job Sat 18 Sun 19 Mon 20 Tue 21 Wed…" at bounding box center [602, 372] width 1205 height 464
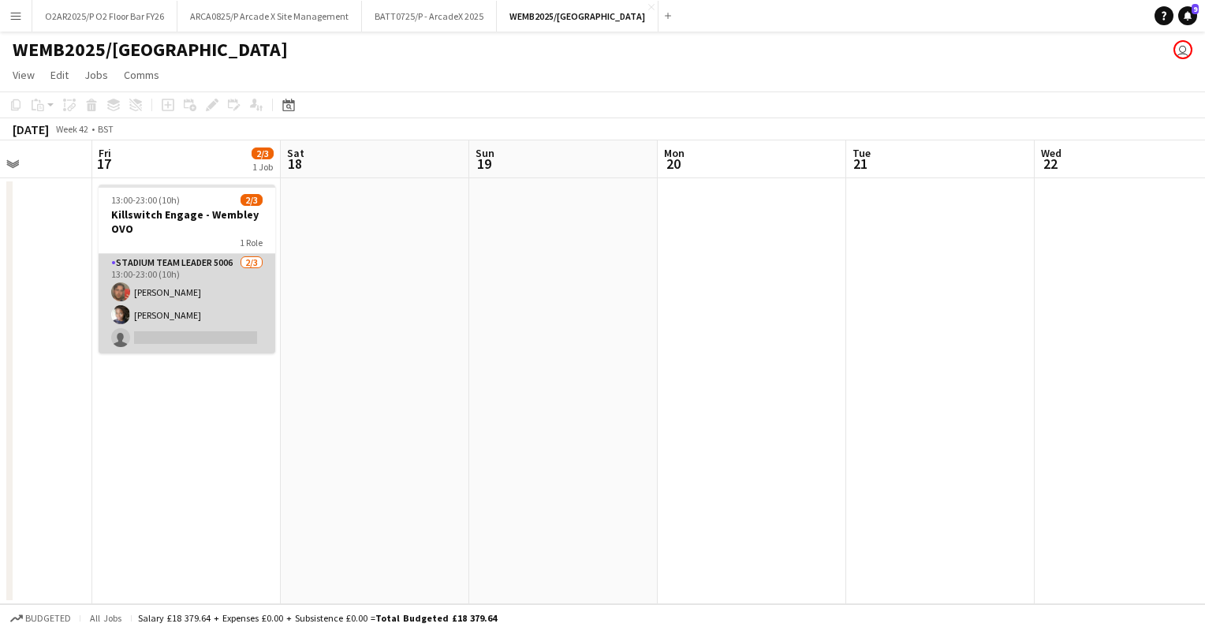
click at [233, 301] on app-card-role "Stadium Team Leader 5006 2/3 13:00-23:00 (10h) George Obyrne Izukanne Okongwu s…" at bounding box center [187, 303] width 177 height 99
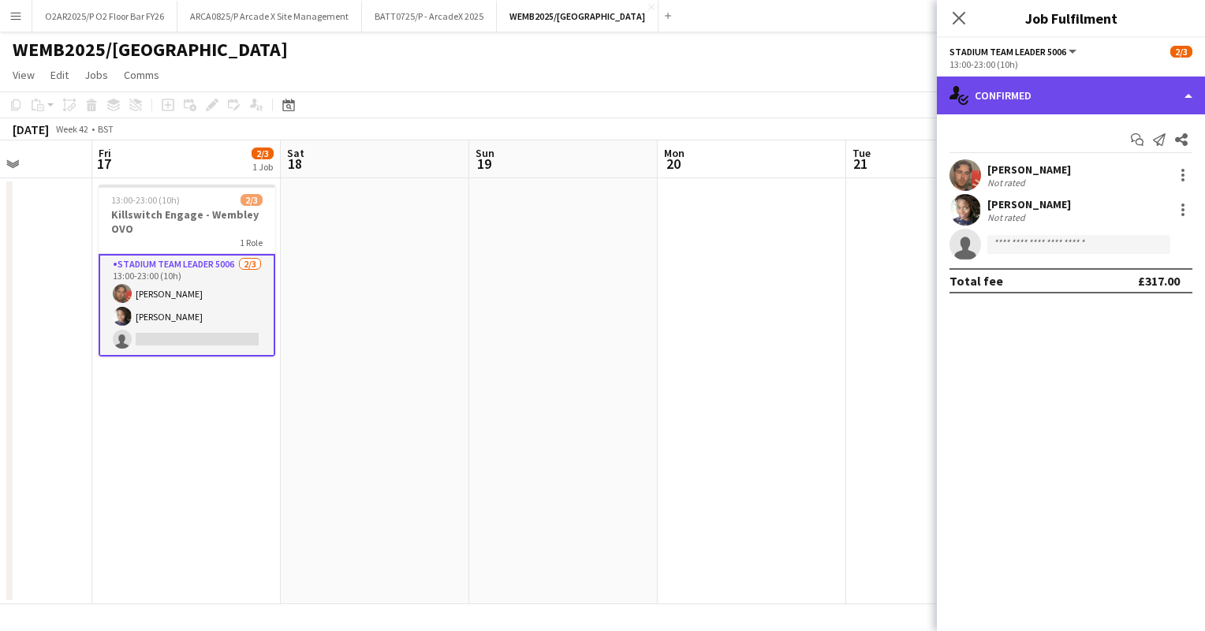
click at [995, 106] on div "single-neutral-actions-check-2 Confirmed" at bounding box center [1071, 95] width 268 height 38
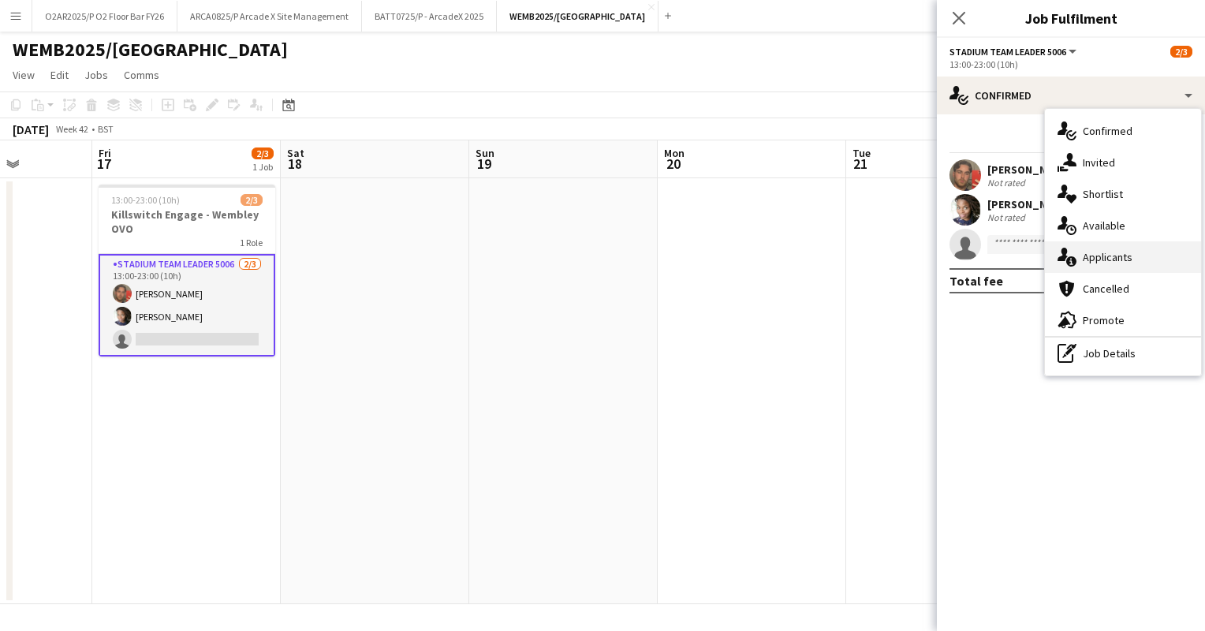
click at [1121, 257] on span "Applicants" at bounding box center [1108, 257] width 50 height 14
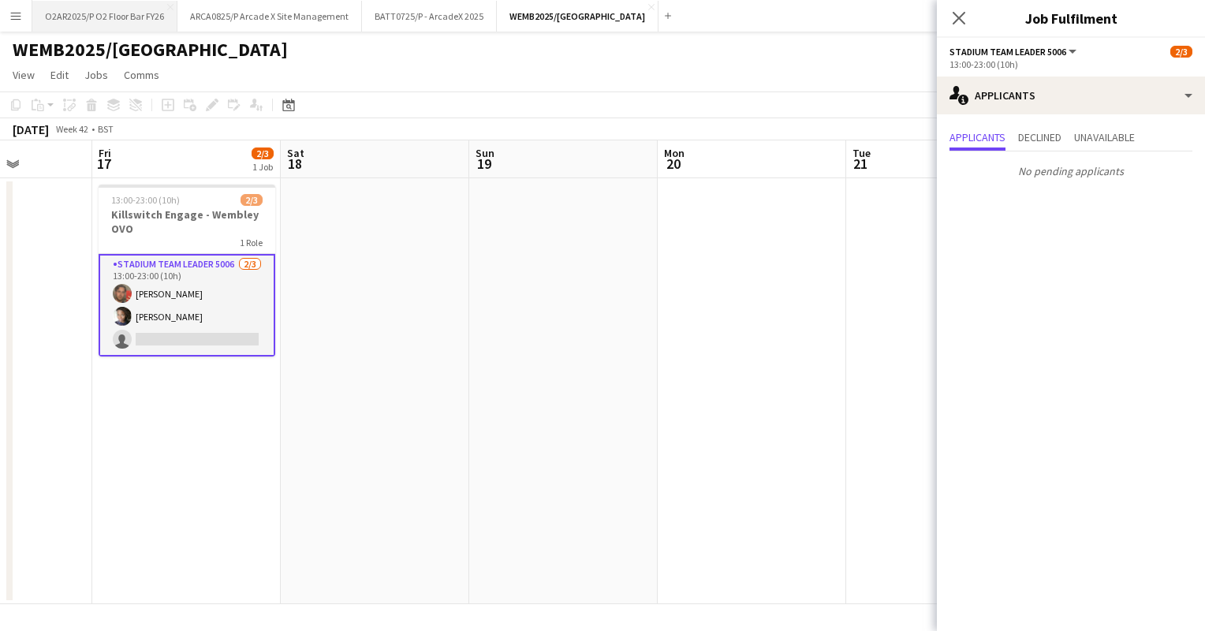
click at [124, 13] on button "O2AR2025/P O2 Floor Bar FY26 Close" at bounding box center [104, 16] width 145 height 31
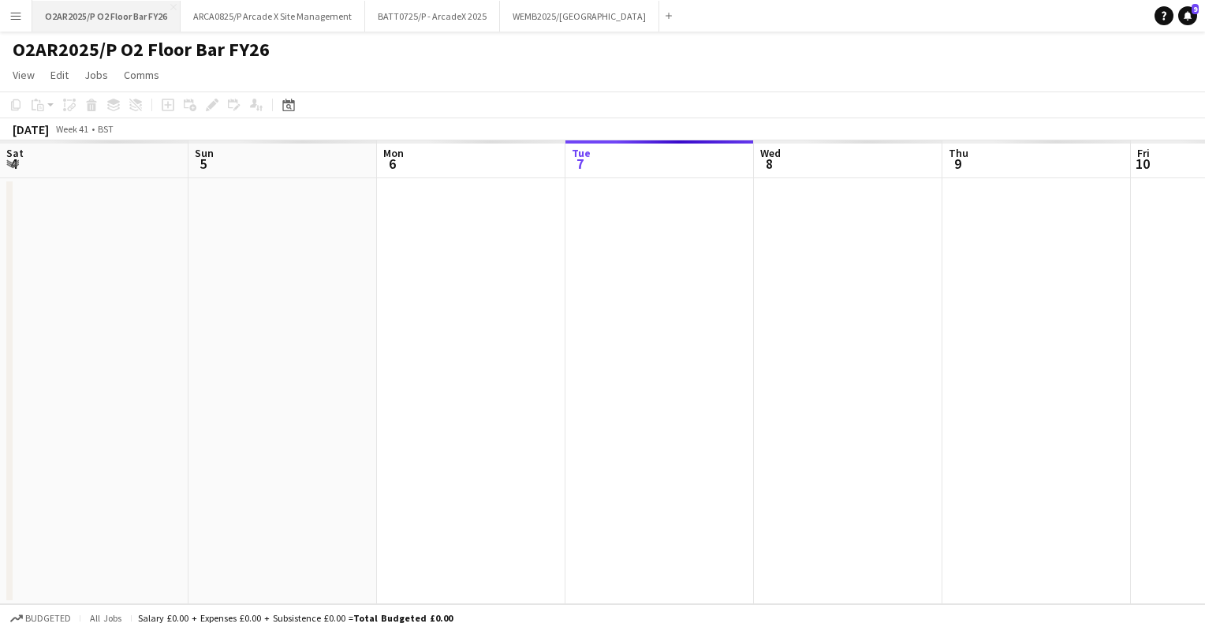
scroll to position [0, 377]
